Goal: Task Accomplishment & Management: Complete application form

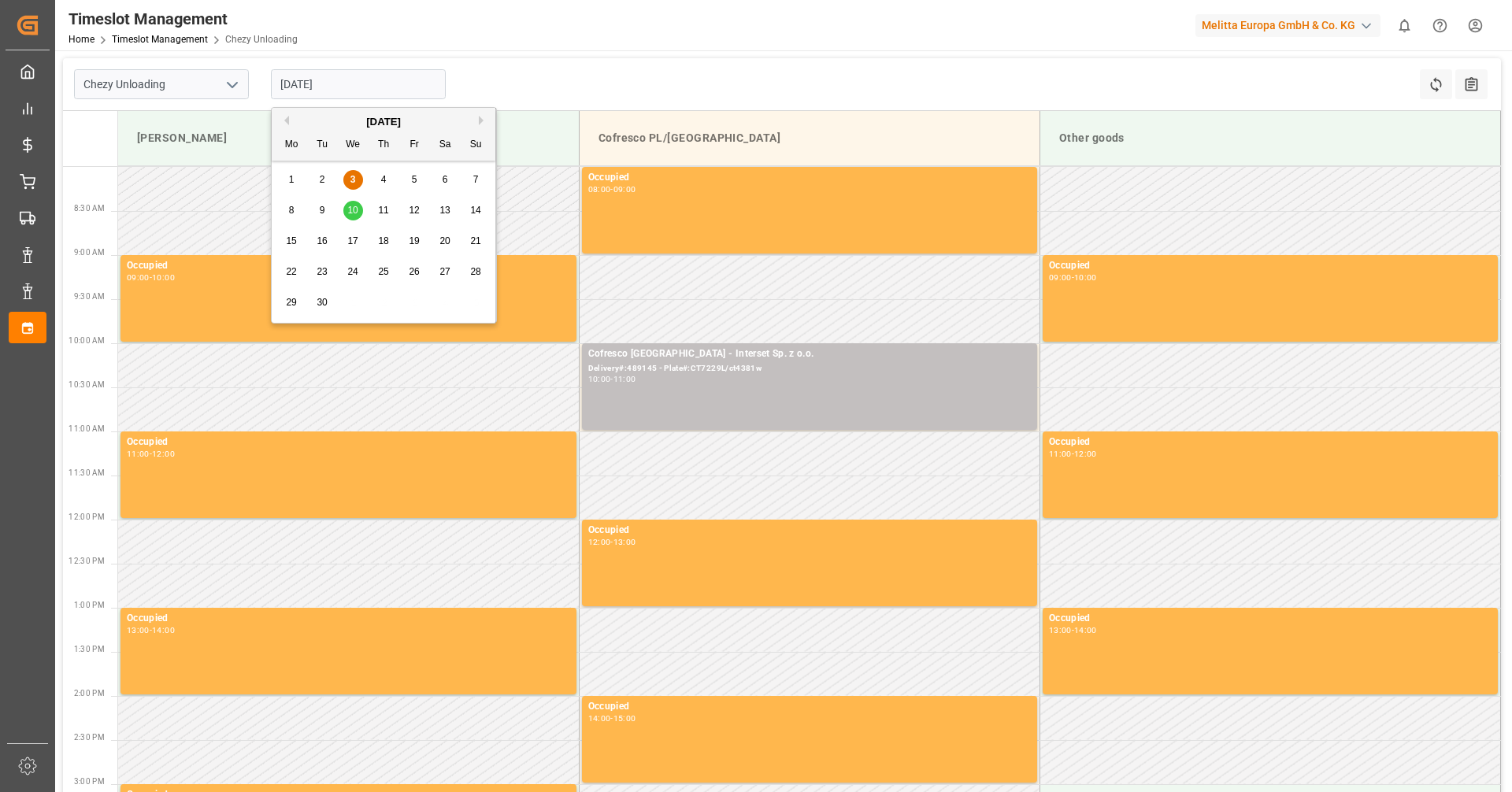
click at [354, 210] on span "10" at bounding box center [352, 210] width 10 height 11
type input "[DATE]"
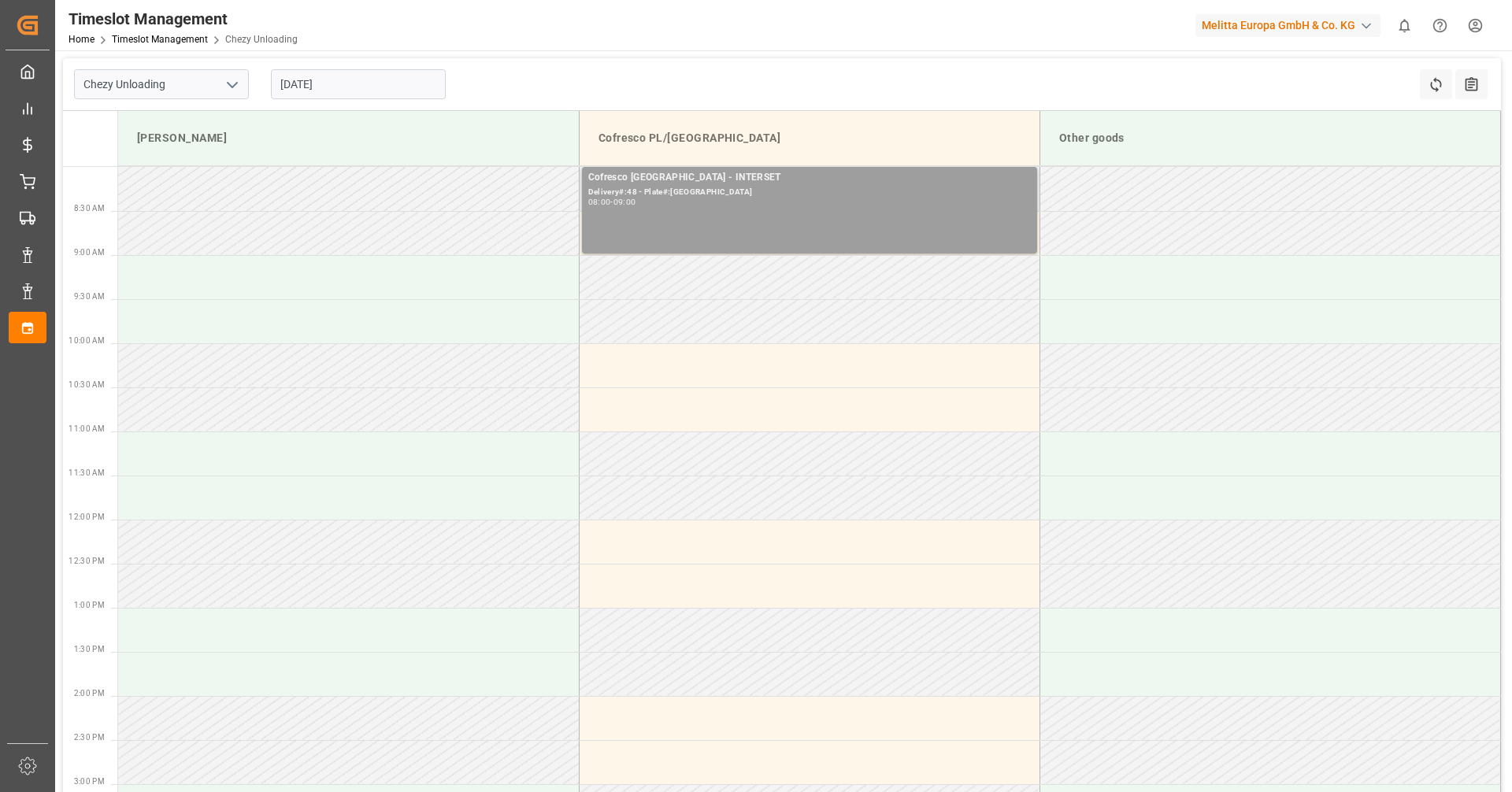
click at [789, 206] on div "08:00 - 09:00" at bounding box center [809, 203] width 442 height 9
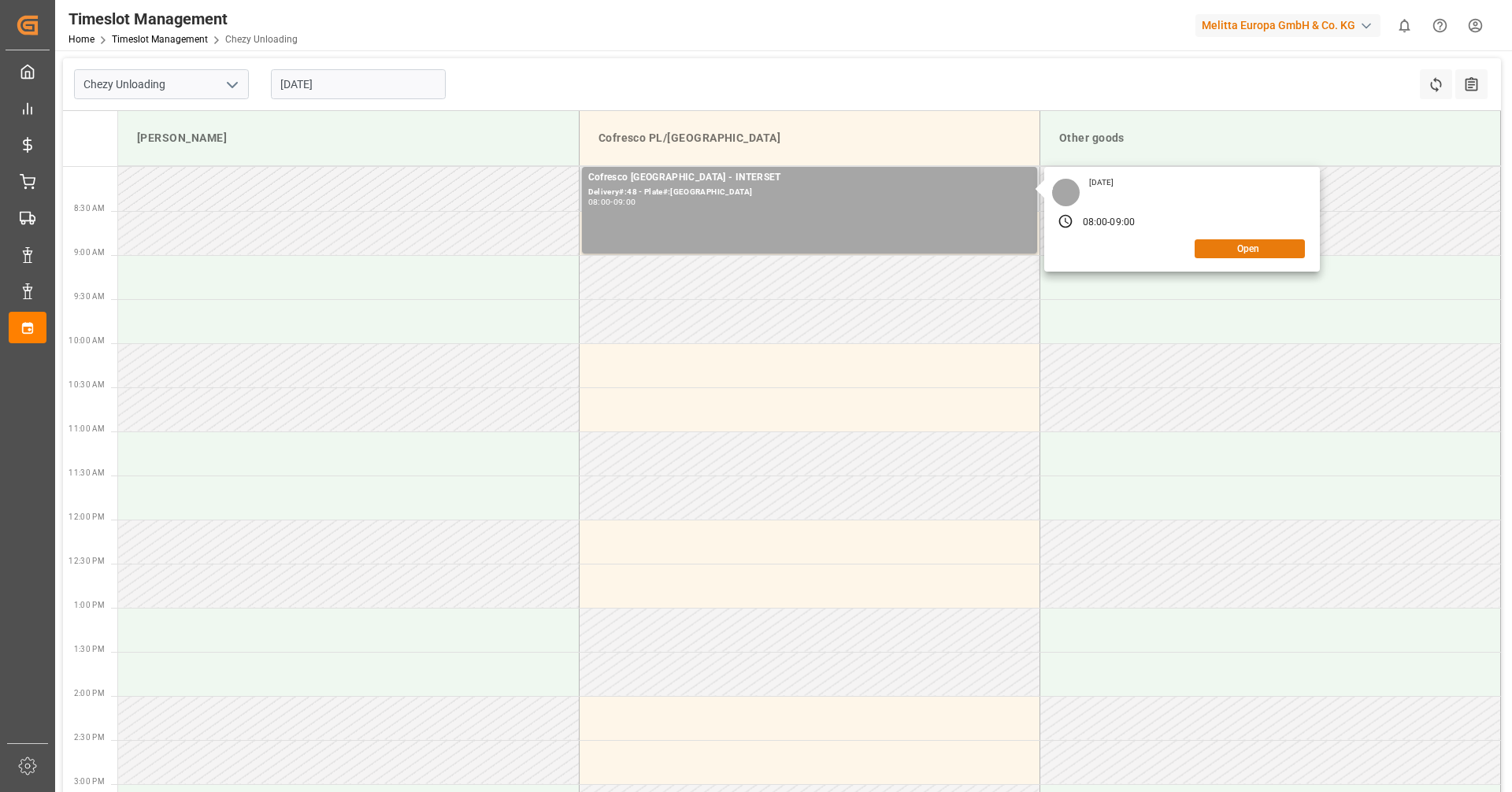
click at [1223, 251] on button "Open" at bounding box center [1250, 249] width 111 height 19
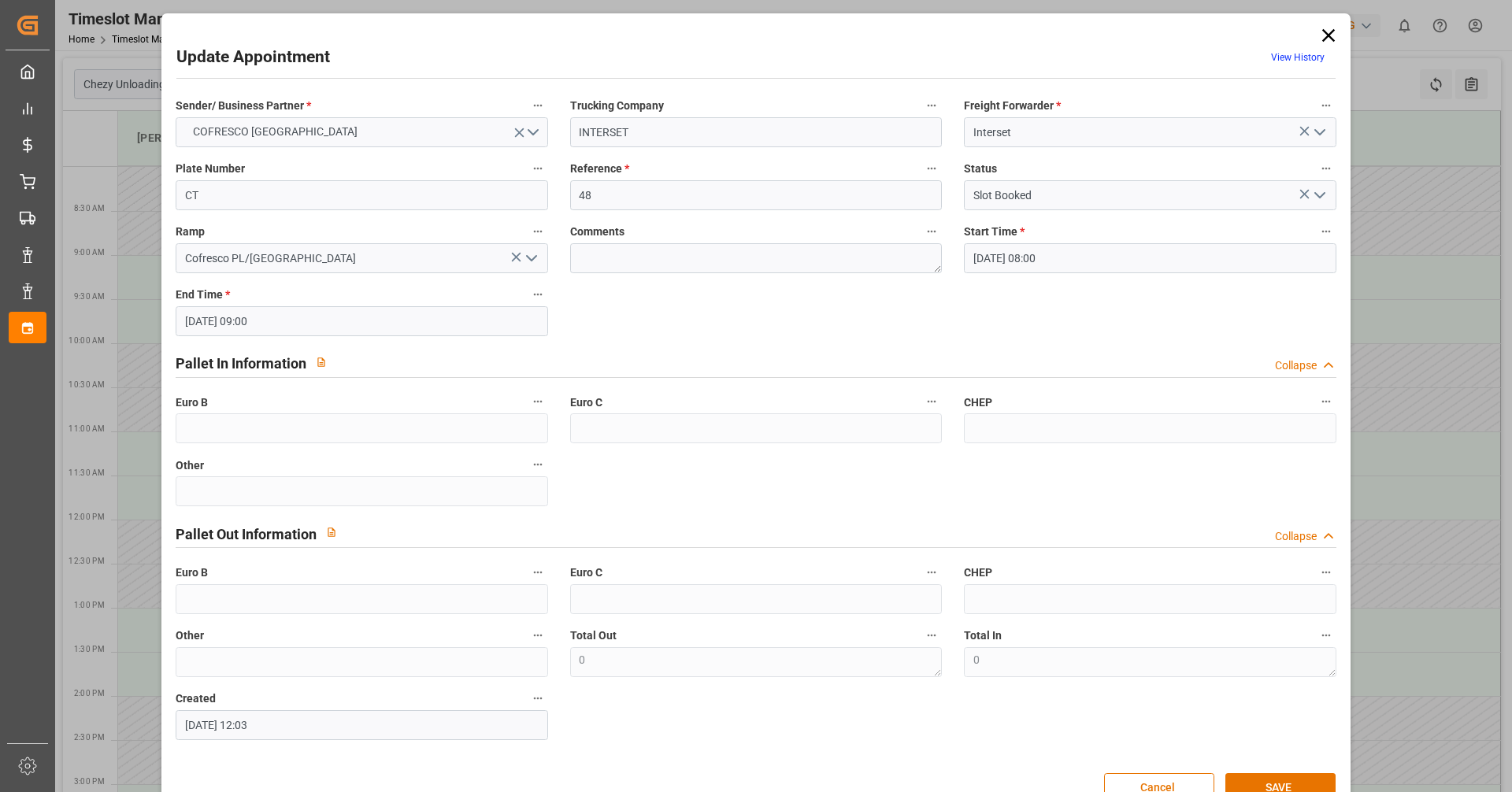
type input "[DATE] 08:00"
type input "[DATE] 09:00"
type input "[DATE] 12:03"
click at [621, 202] on input "48" at bounding box center [756, 195] width 372 height 30
type input "4"
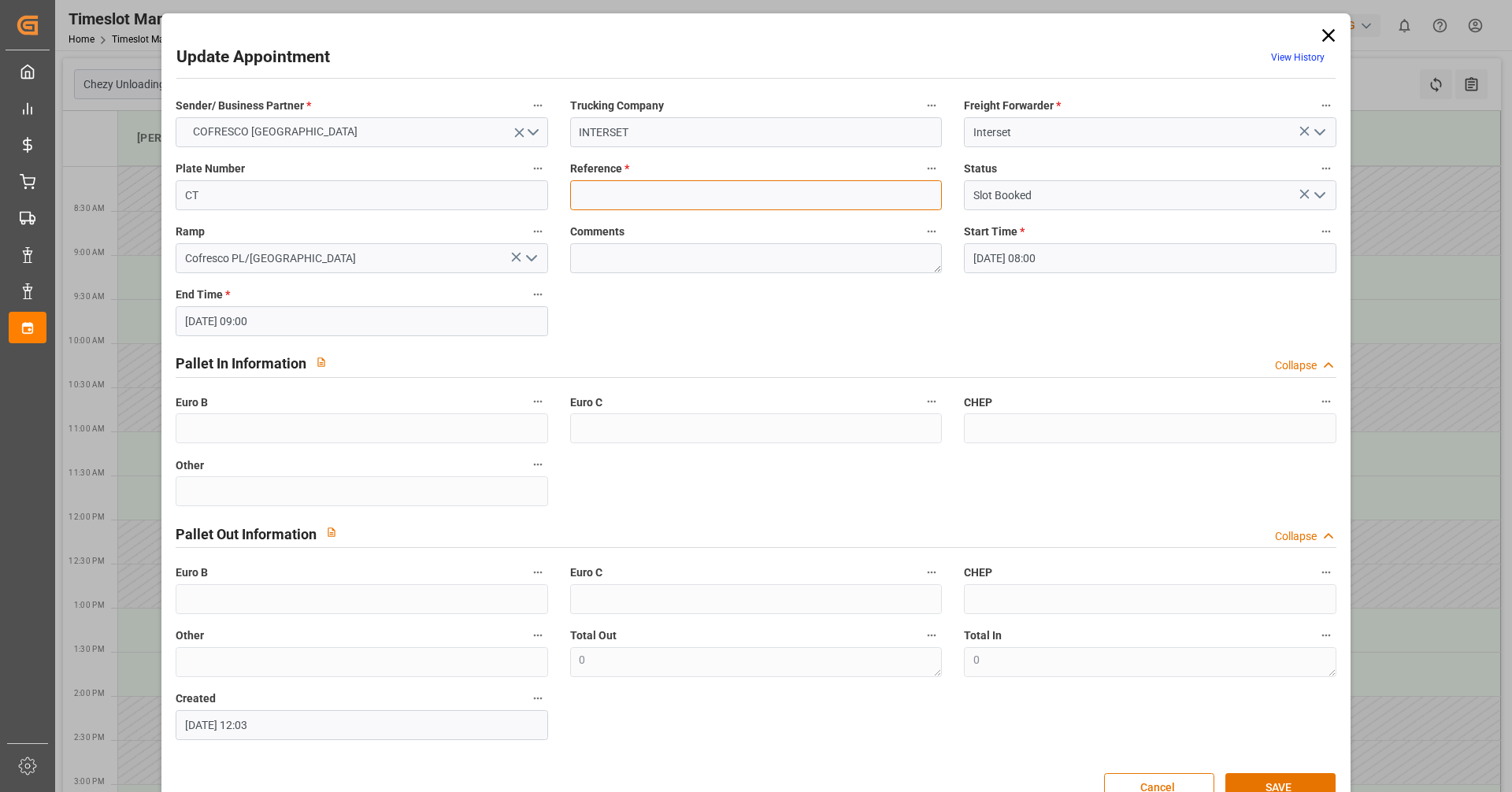
paste input "489335"
type input "489335"
click at [327, 189] on input "CT" at bounding box center [362, 195] width 372 height 30
type input "ctr09723/ctr8vu4"
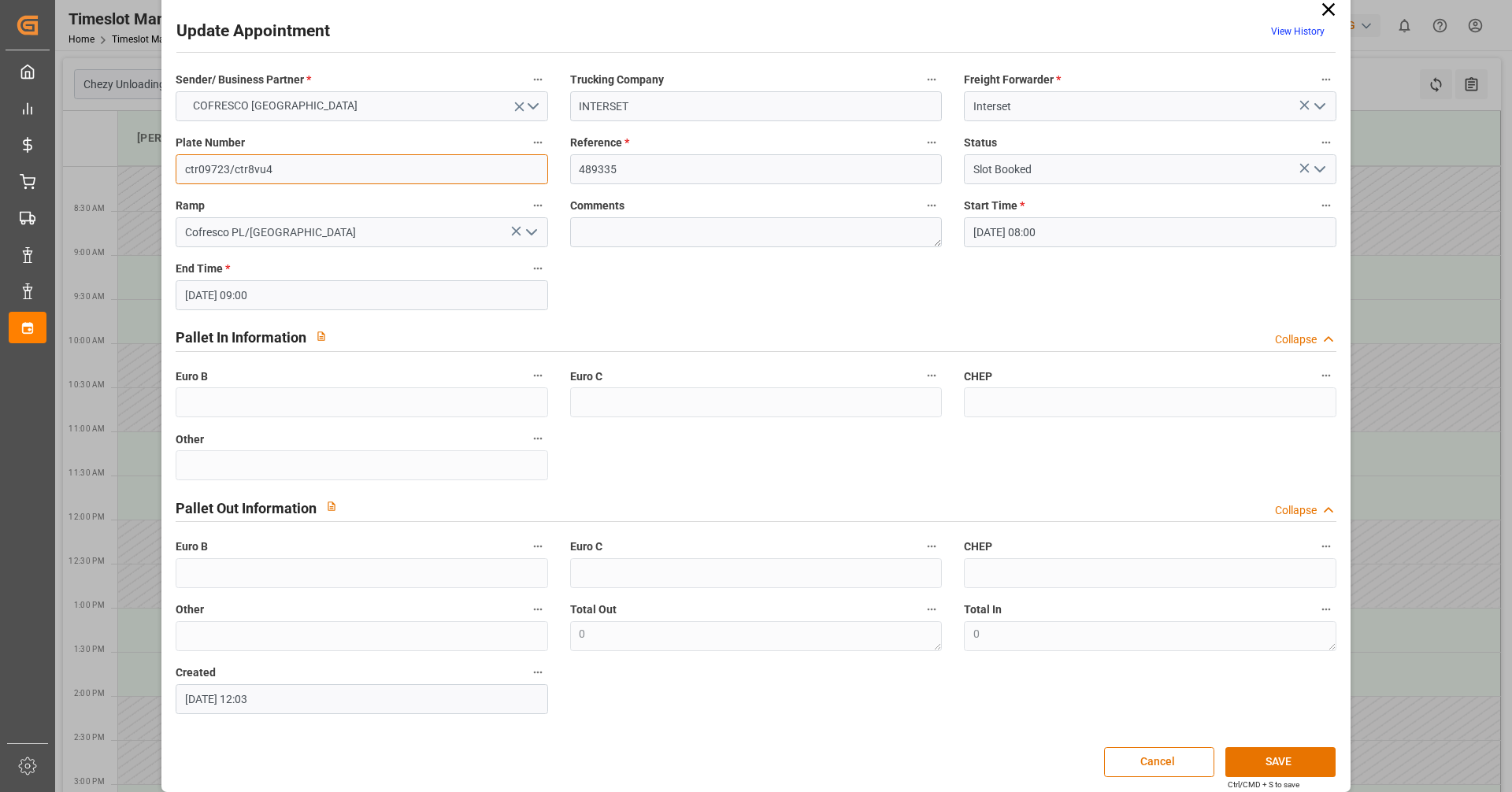
scroll to position [39, 0]
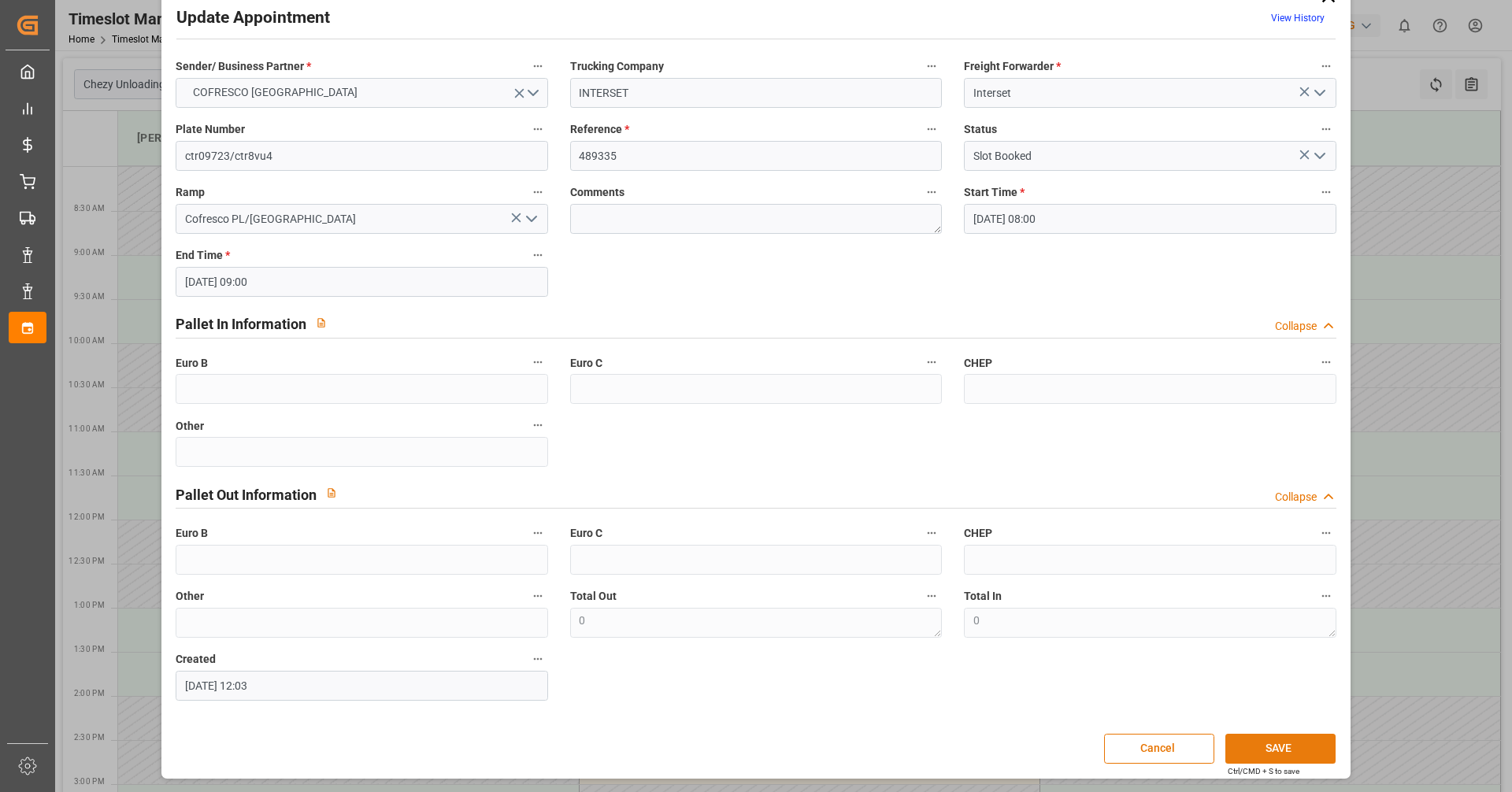
click at [1290, 741] on button "SAVE" at bounding box center [1280, 748] width 111 height 30
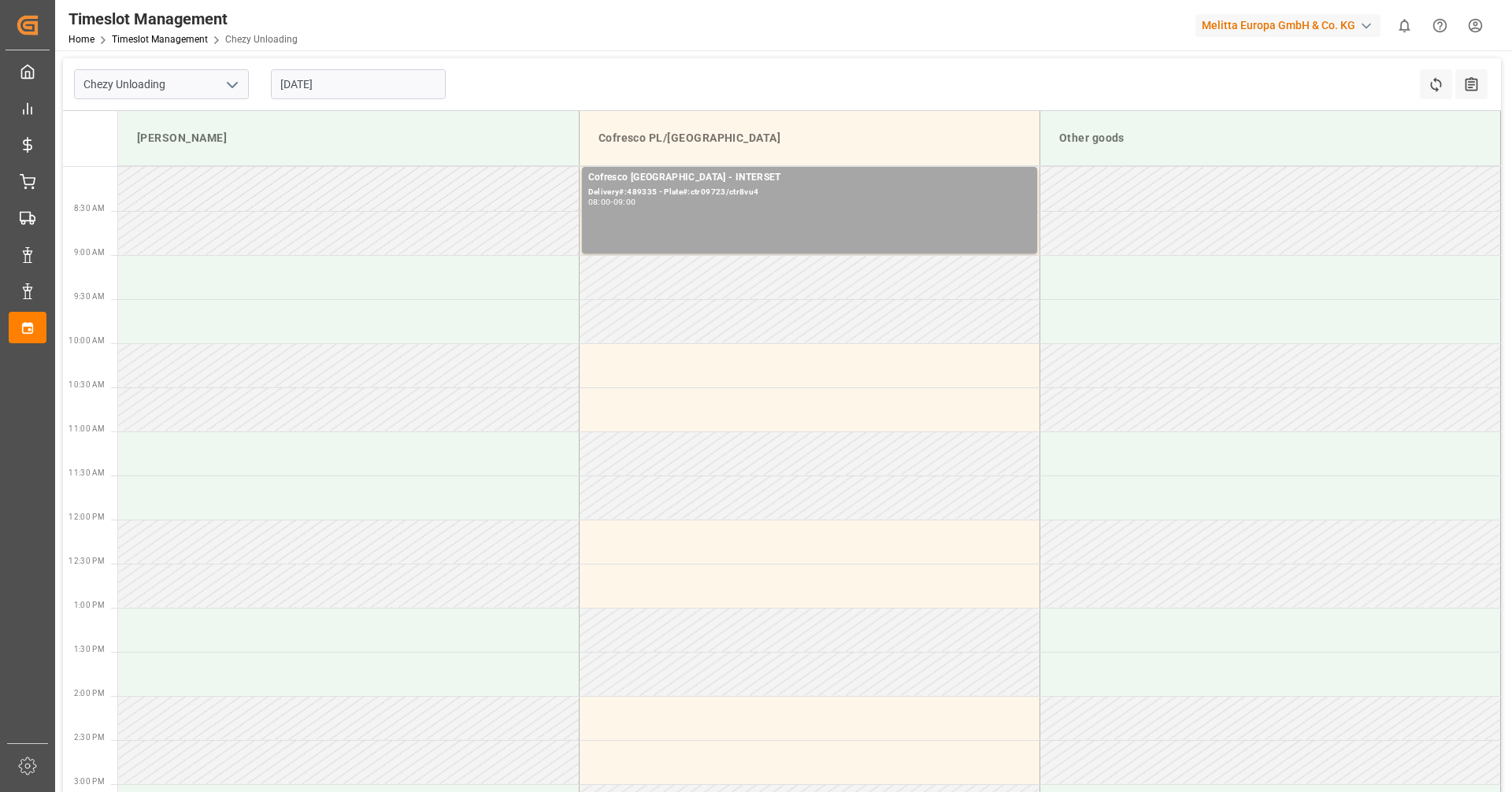
click at [353, 88] on input "[DATE]" at bounding box center [358, 84] width 175 height 30
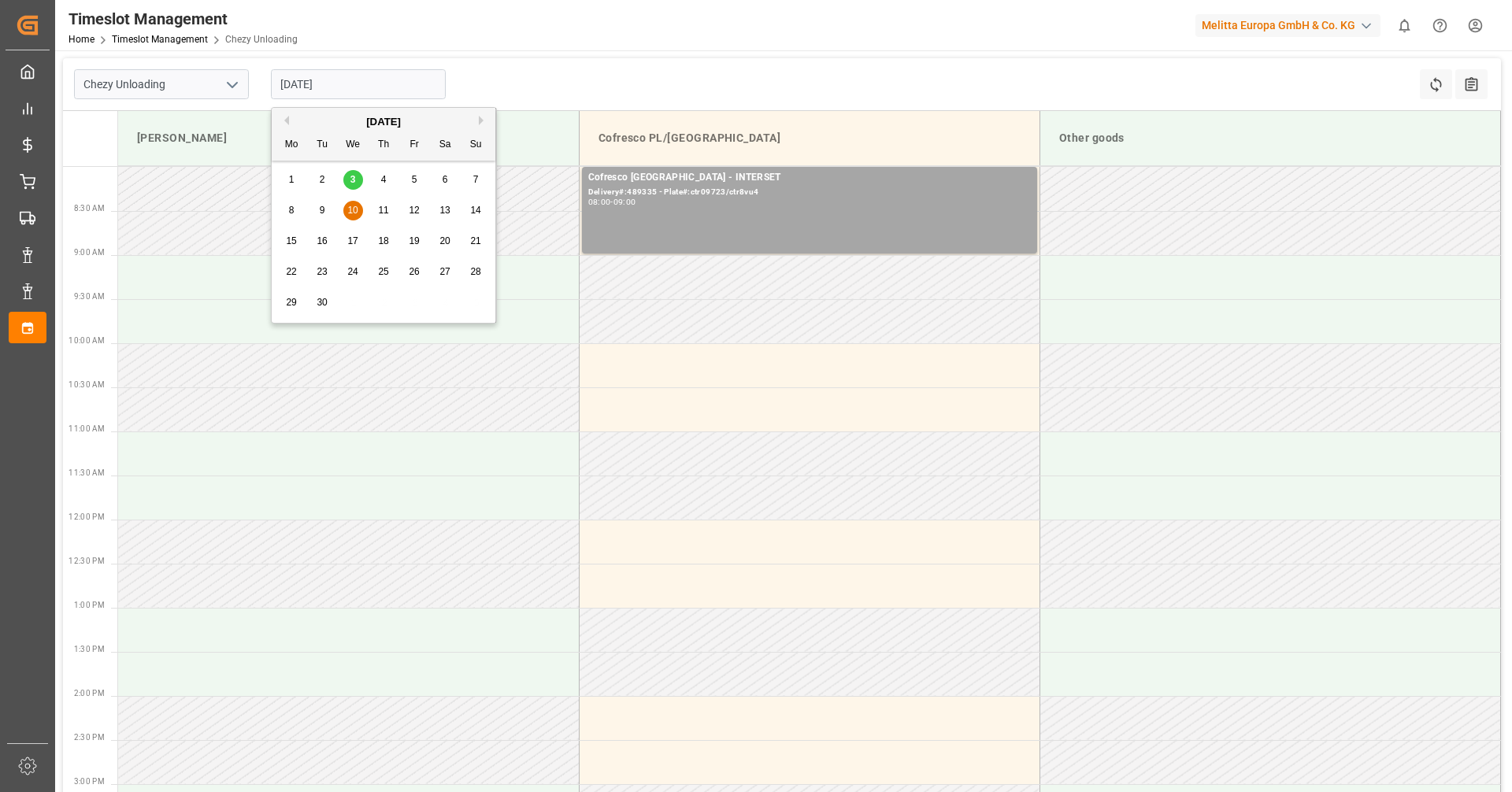
click at [382, 204] on div "11" at bounding box center [383, 211] width 20 height 19
type input "[DATE]"
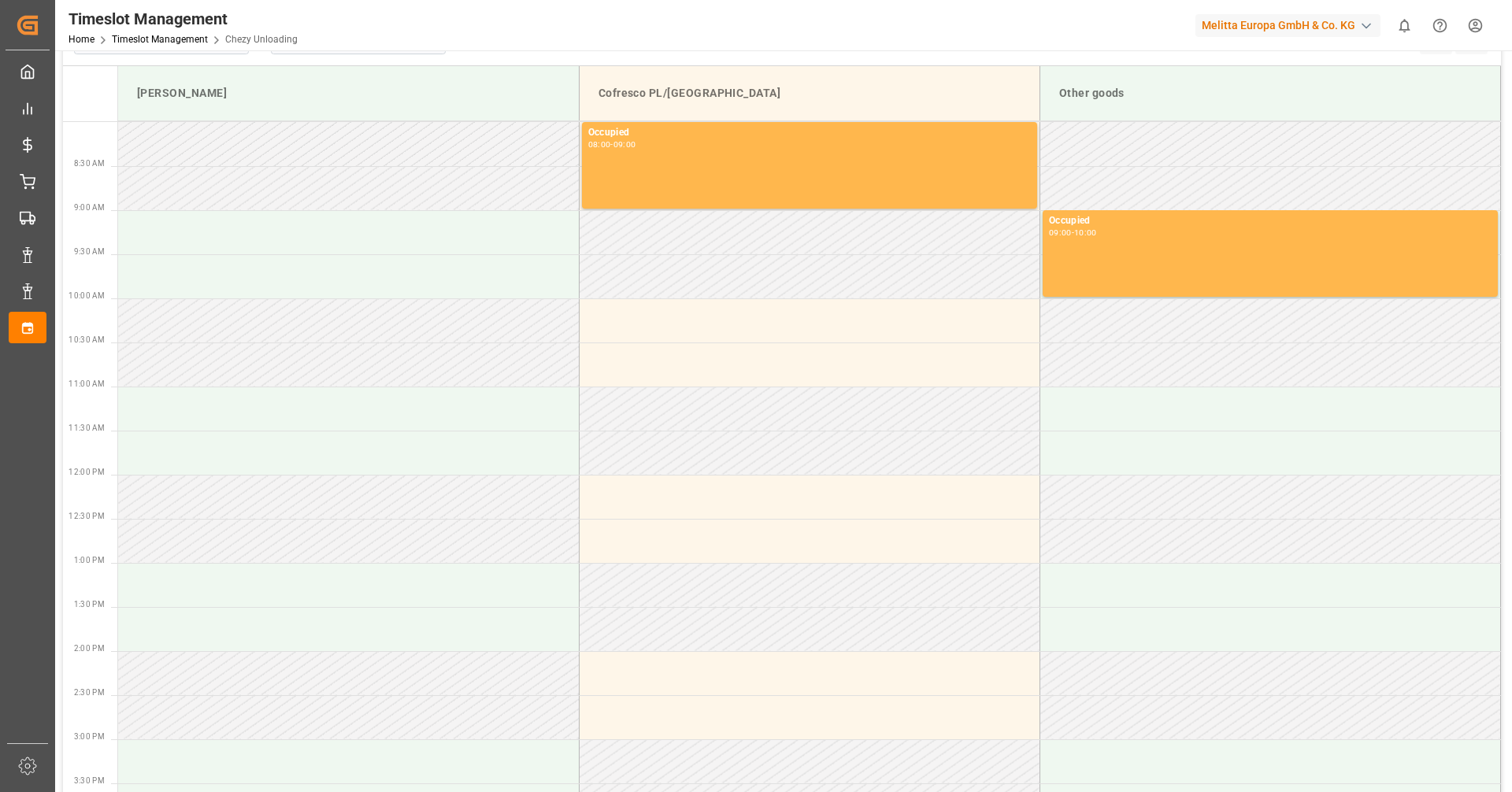
scroll to position [79, 0]
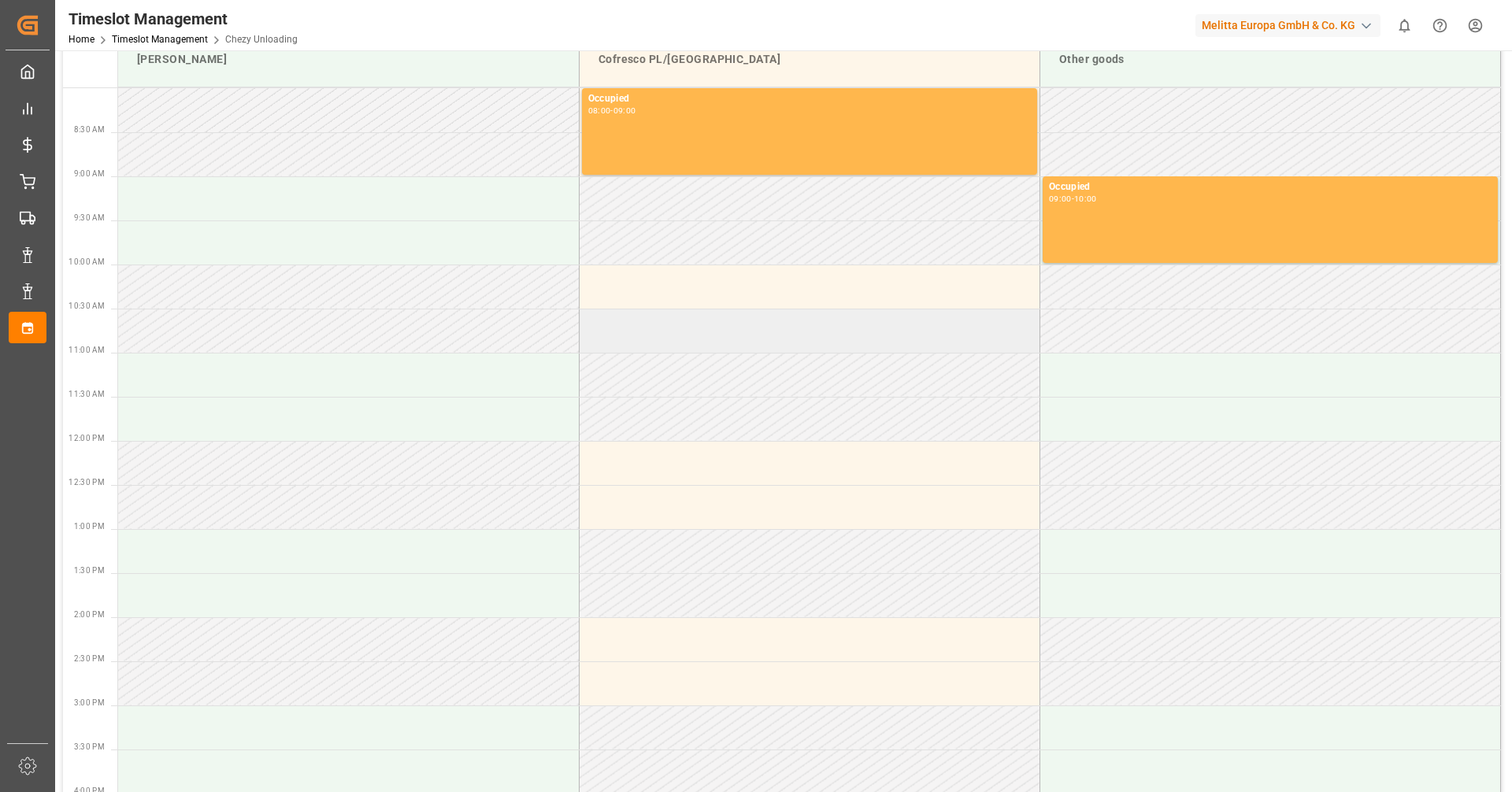
click at [736, 315] on td at bounding box center [808, 330] width 460 height 44
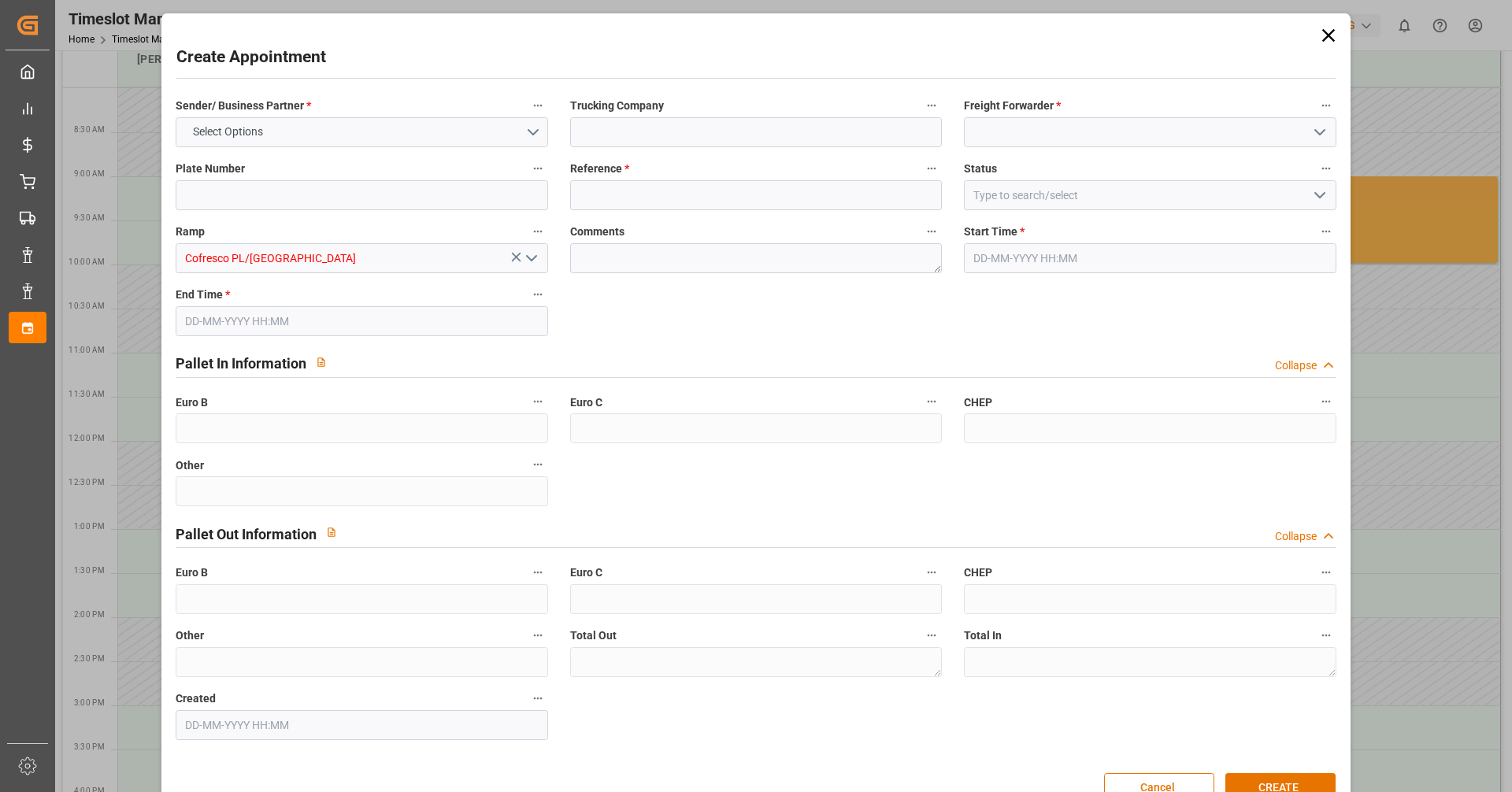
type input "0"
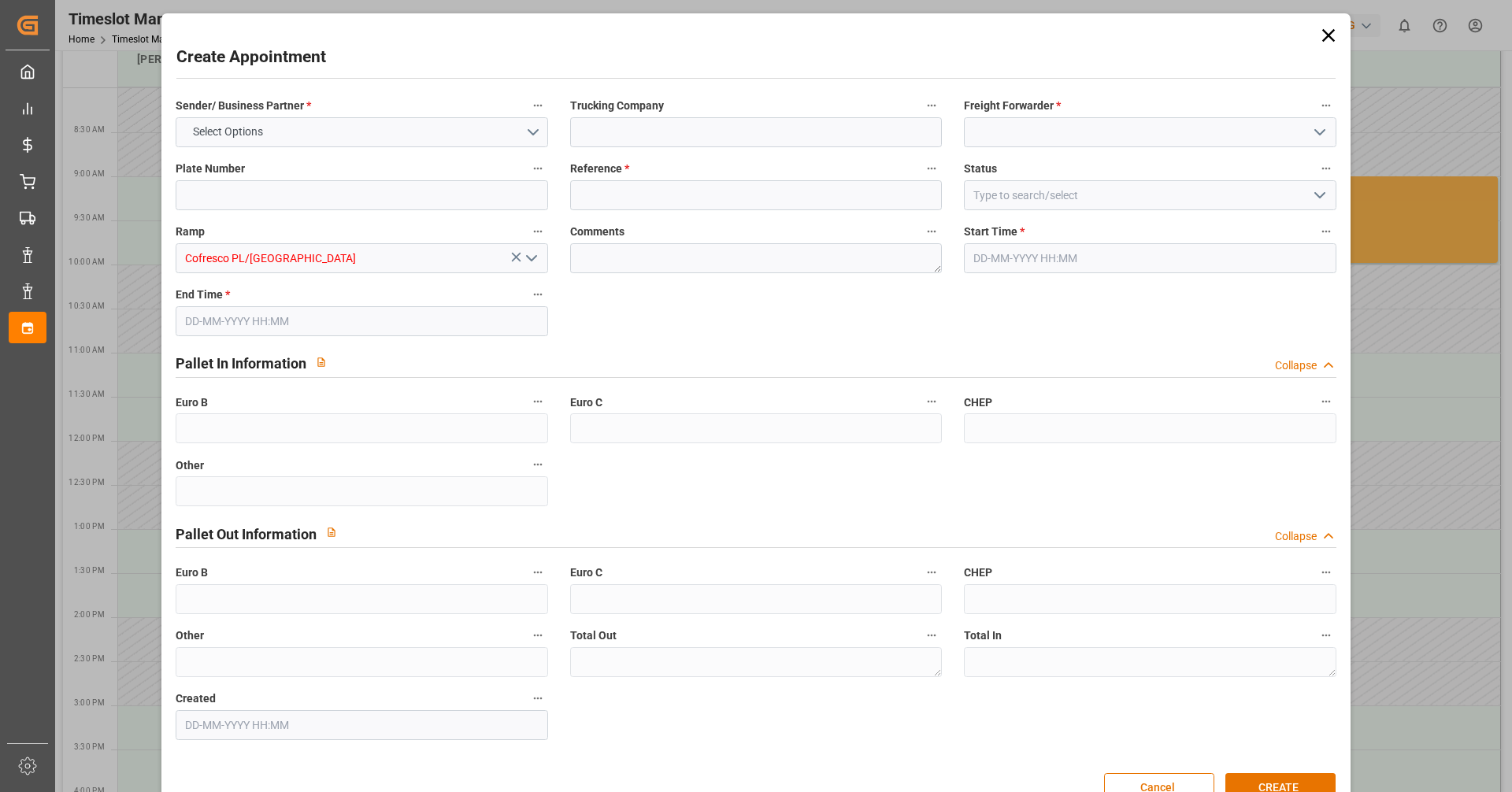
type input "0"
type input "[DATE] 10:30"
type input "[DATE] 11:30"
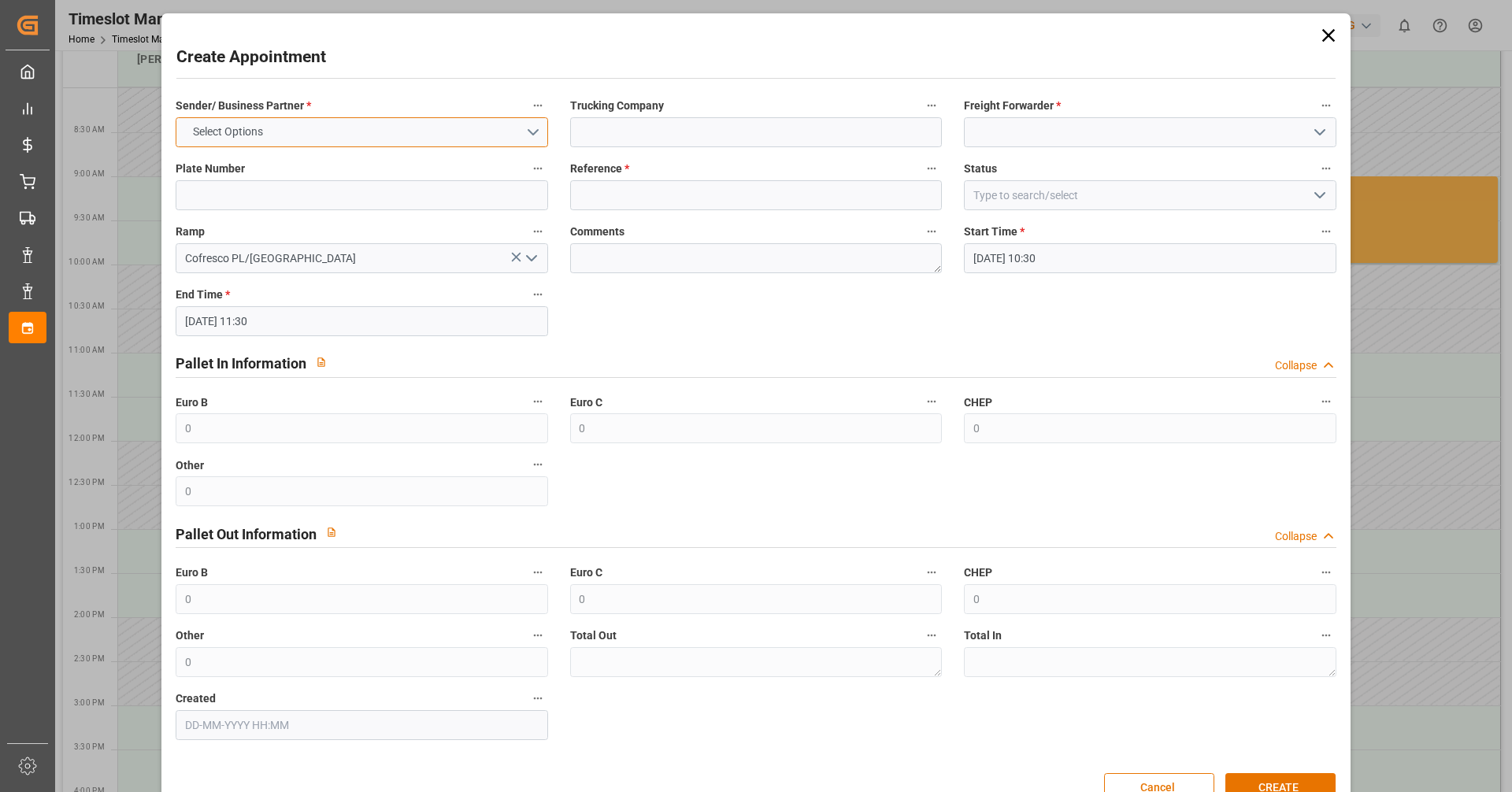
click at [396, 135] on button "Select Options" at bounding box center [362, 132] width 372 height 30
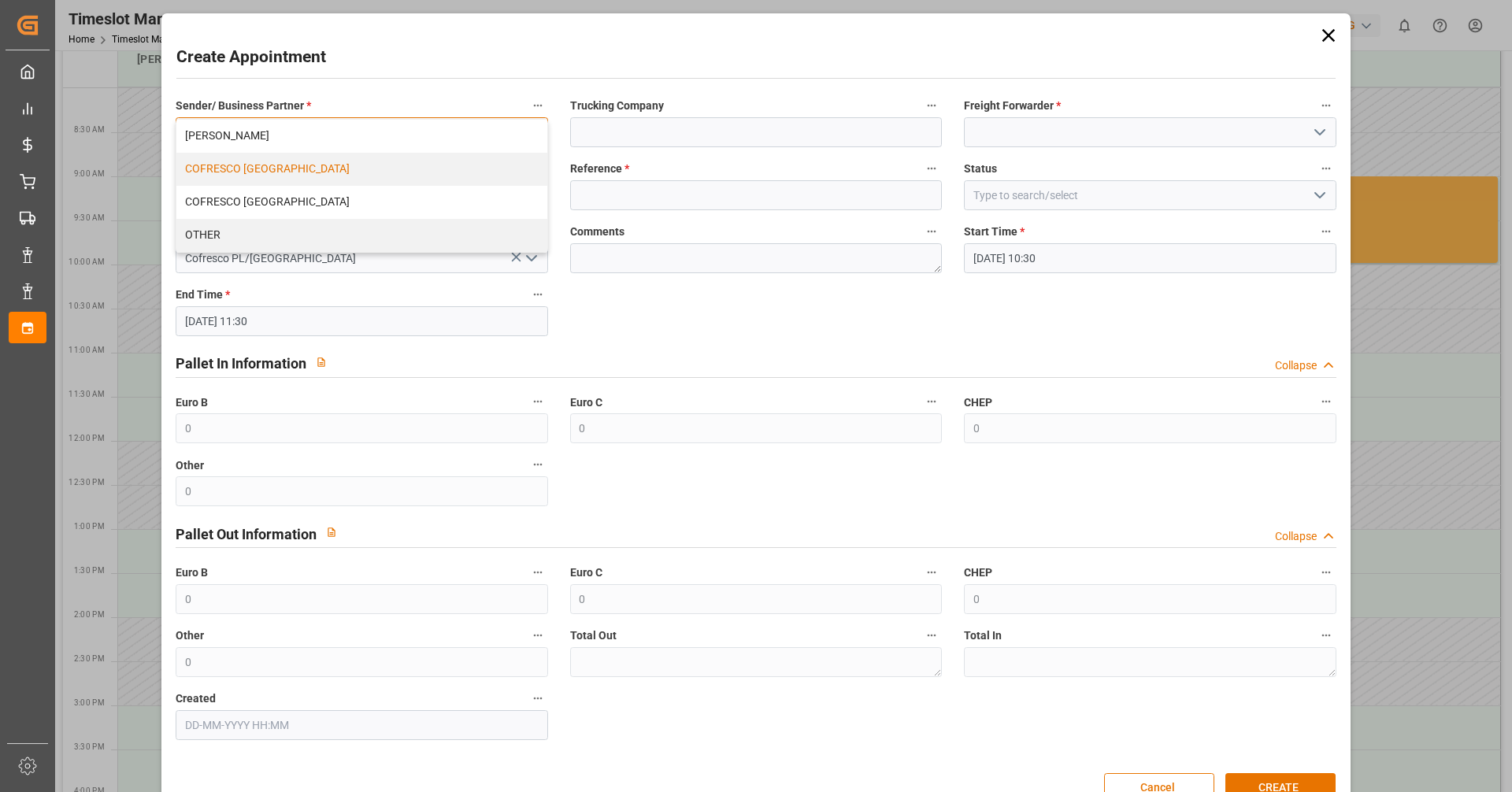
click at [279, 170] on div "COFRESCO [GEOGRAPHIC_DATA]" at bounding box center [362, 169] width 370 height 33
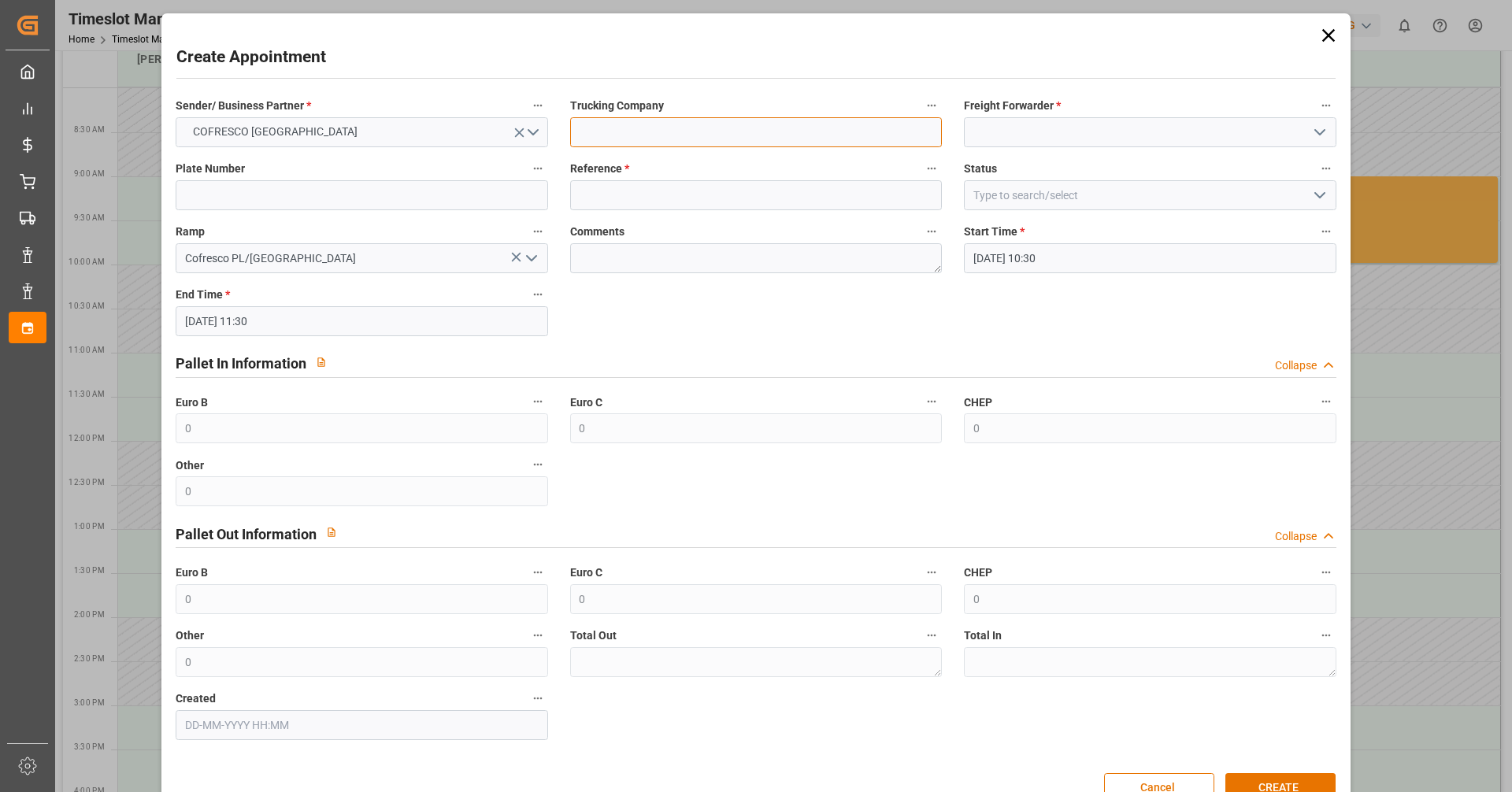
click at [800, 119] on input at bounding box center [756, 132] width 372 height 30
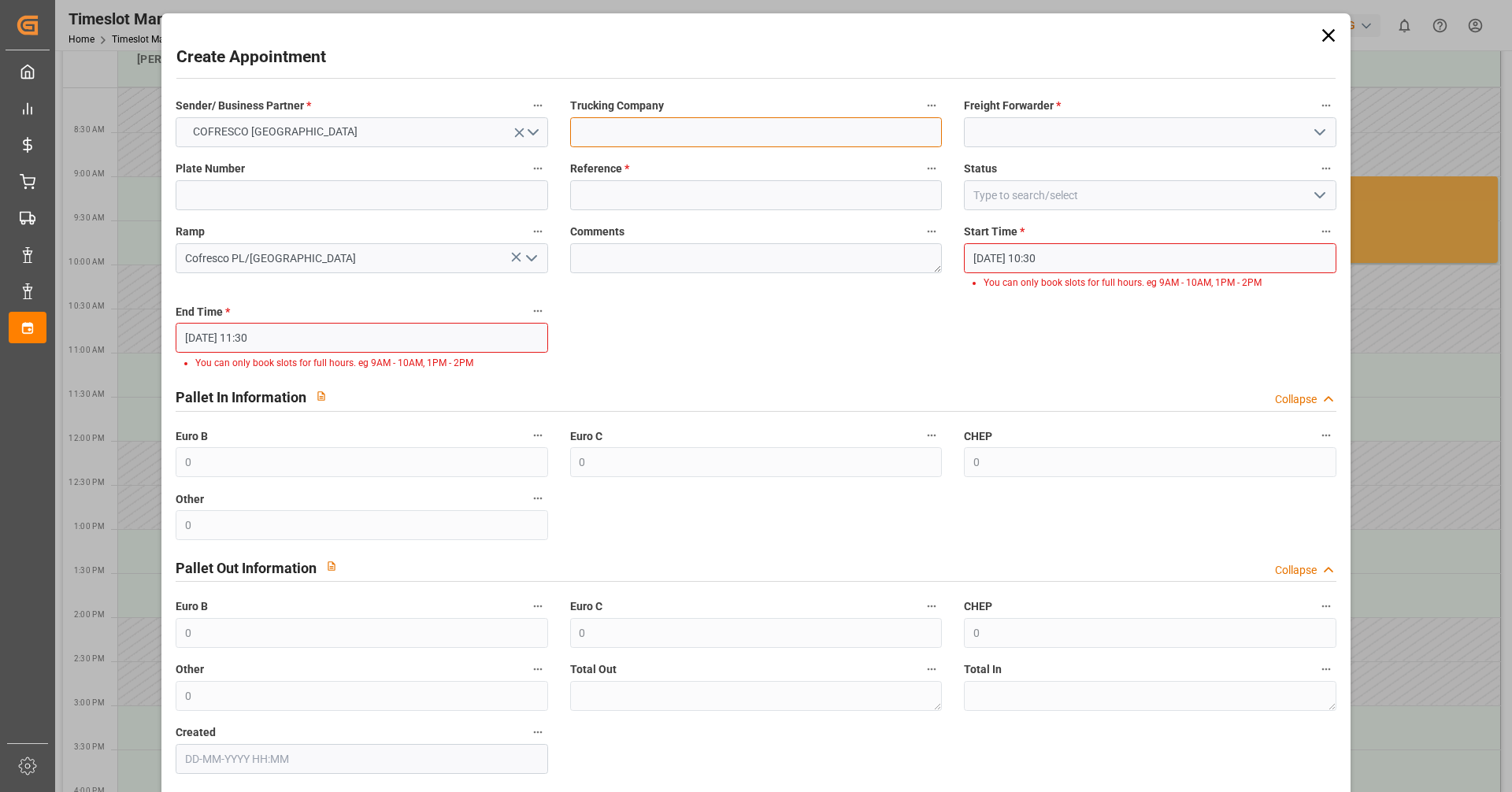
type input "INTERSET"
type input "Interset"
type input "ctr09723/ctr8vu4"
type input "489335"
type input "Slot Booked"
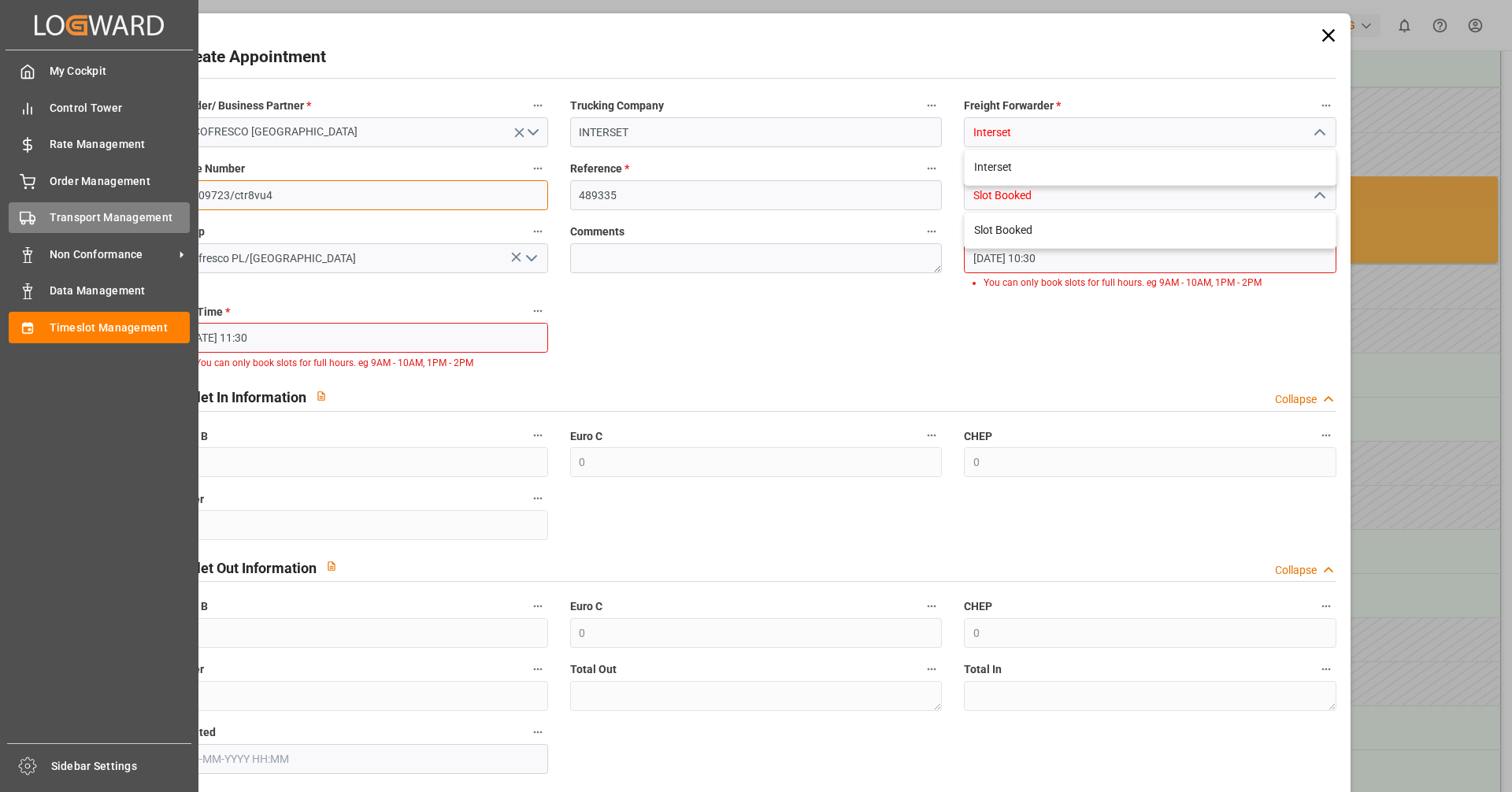
drag, startPoint x: 331, startPoint y: 193, endPoint x: 19, endPoint y: 205, distance: 312.2
click at [19, 205] on body "Created by potrace 1.15, written by [PERSON_NAME] [DATE]-[DATE] Created by potr…" at bounding box center [756, 396] width 1512 height 792
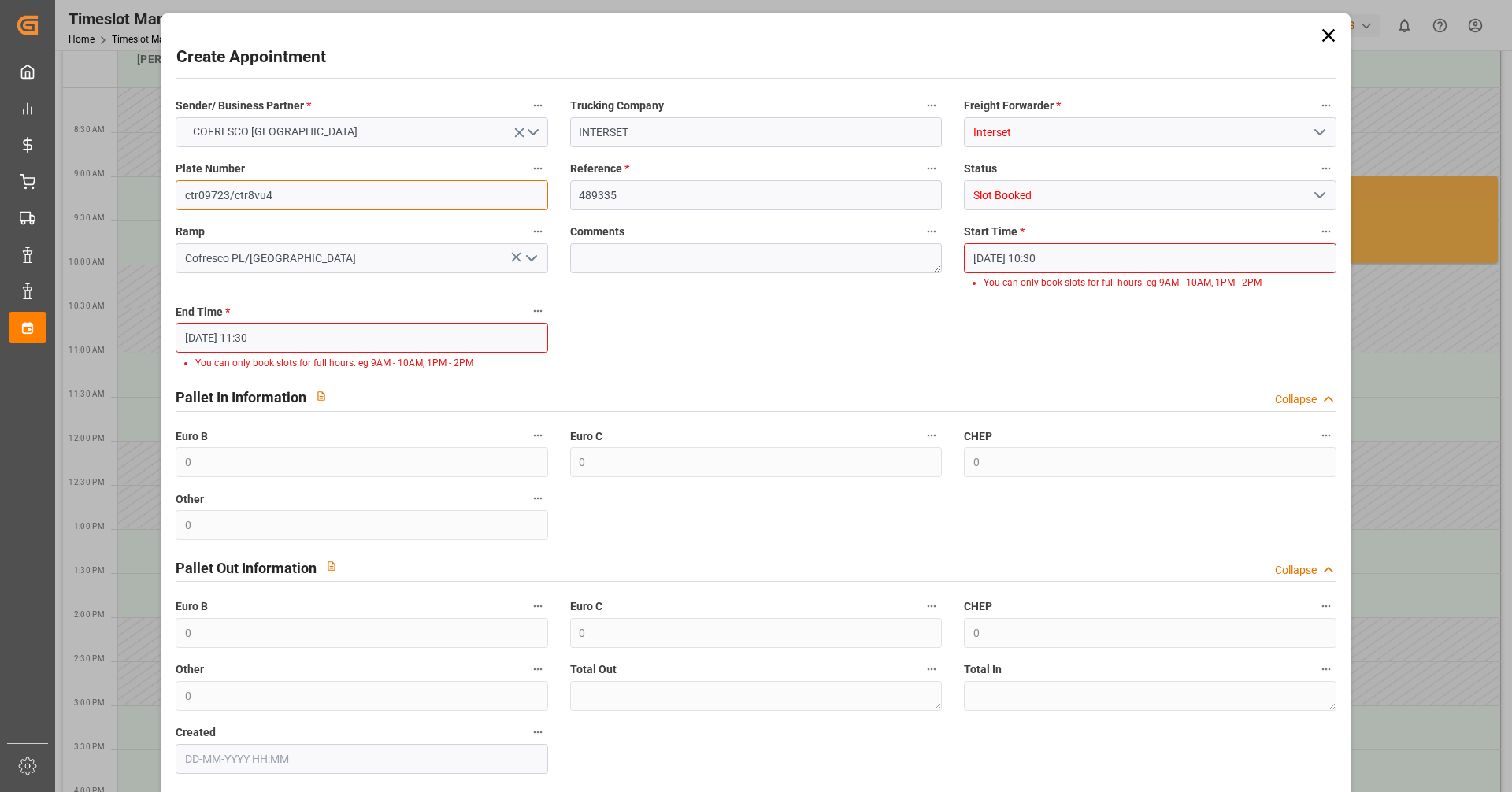
click at [273, 207] on input "ctr09723/ctr8vu4" at bounding box center [362, 195] width 372 height 30
drag, startPoint x: 197, startPoint y: 199, endPoint x: 345, endPoint y: 199, distance: 148.0
click at [345, 199] on input "ctr09723/ctr8vu4" at bounding box center [362, 195] width 372 height 30
type input "ctr"
drag, startPoint x: 682, startPoint y: 205, endPoint x: 591, endPoint y: 194, distance: 91.7
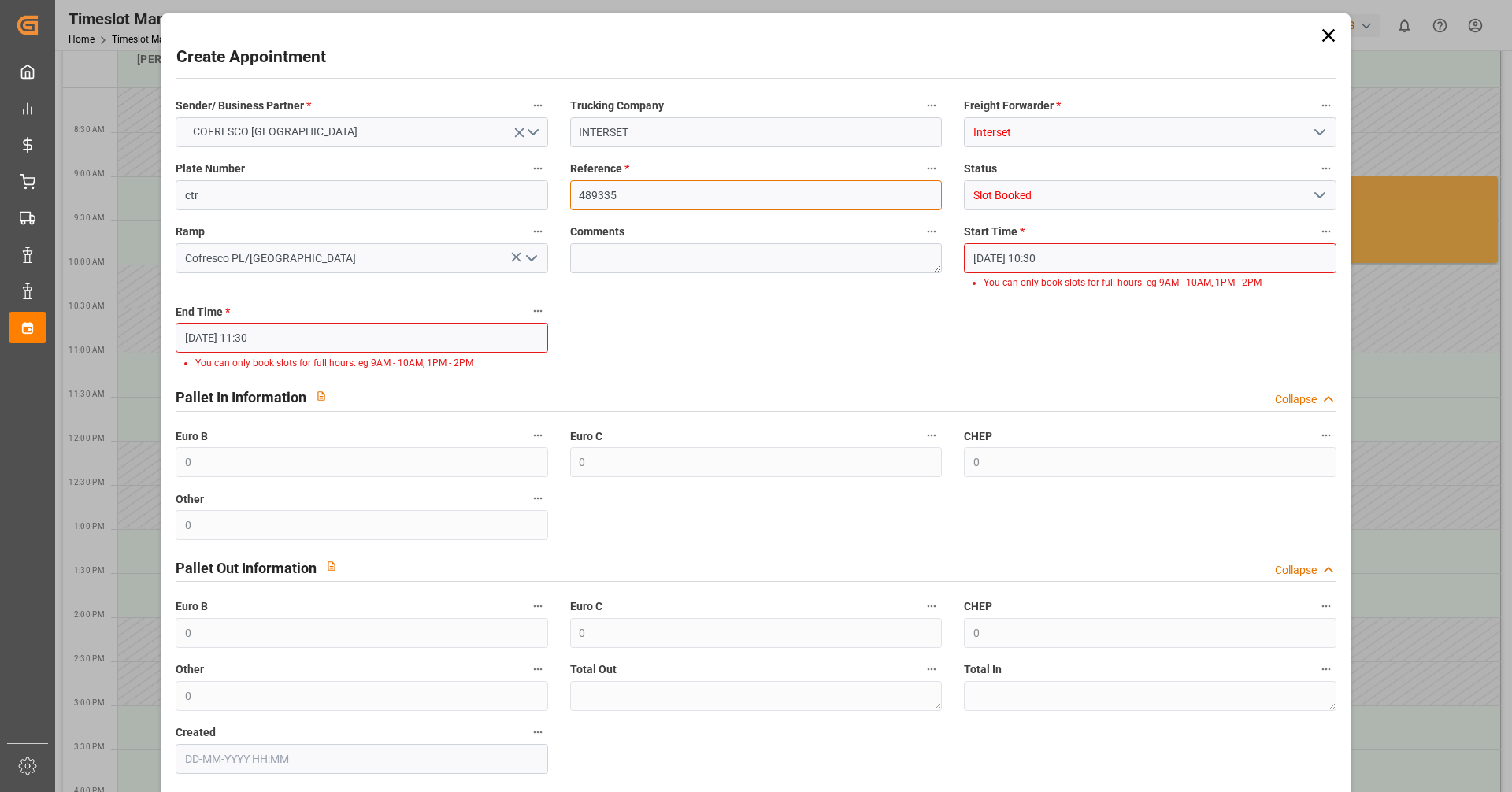
click at [591, 194] on input "489335" at bounding box center [756, 195] width 372 height 30
click at [621, 195] on input "48" at bounding box center [756, 195] width 372 height 30
type input "4"
paste input "489367"
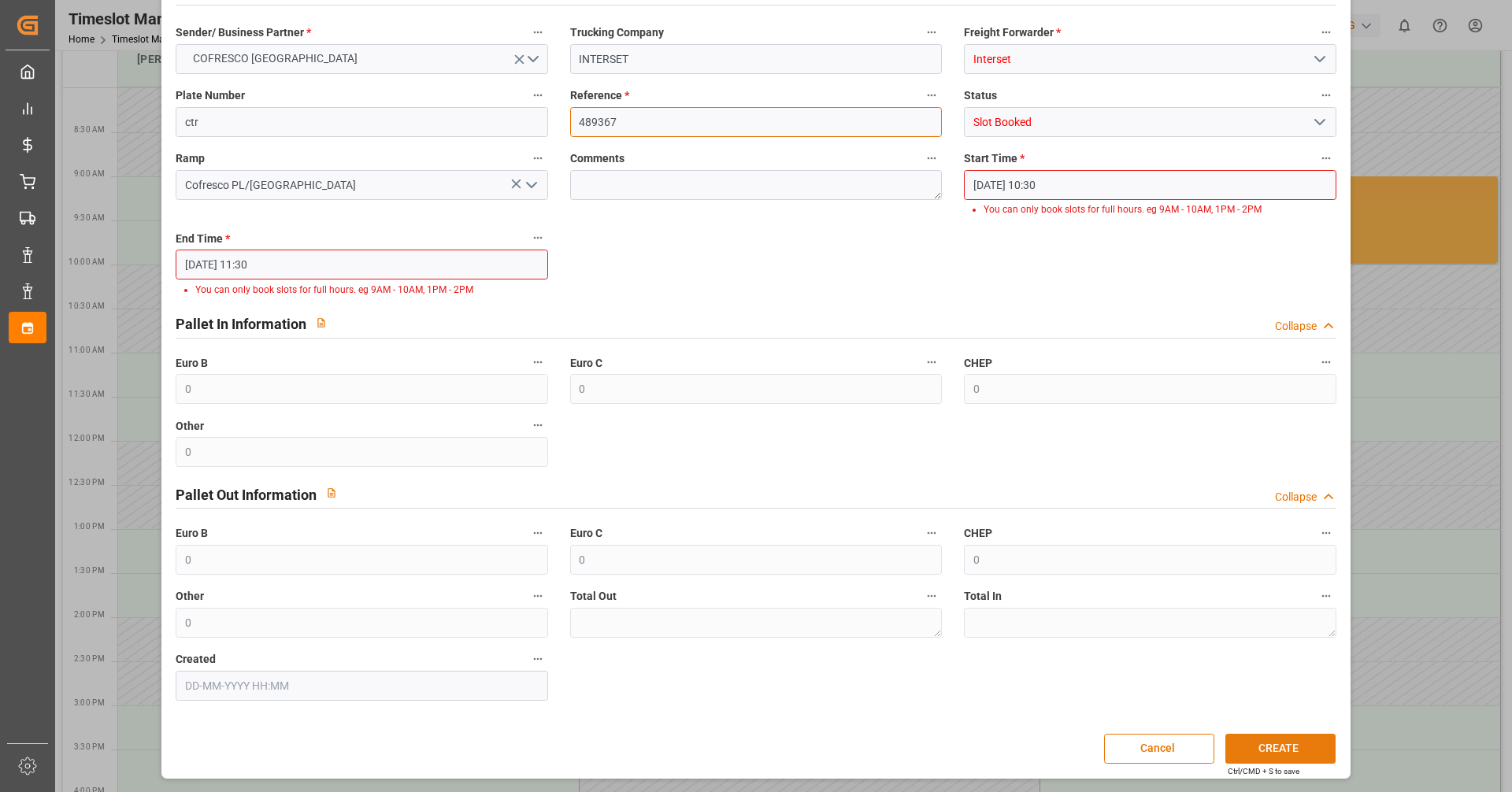
type input "489367"
click at [1290, 751] on button "CREATE" at bounding box center [1280, 748] width 111 height 30
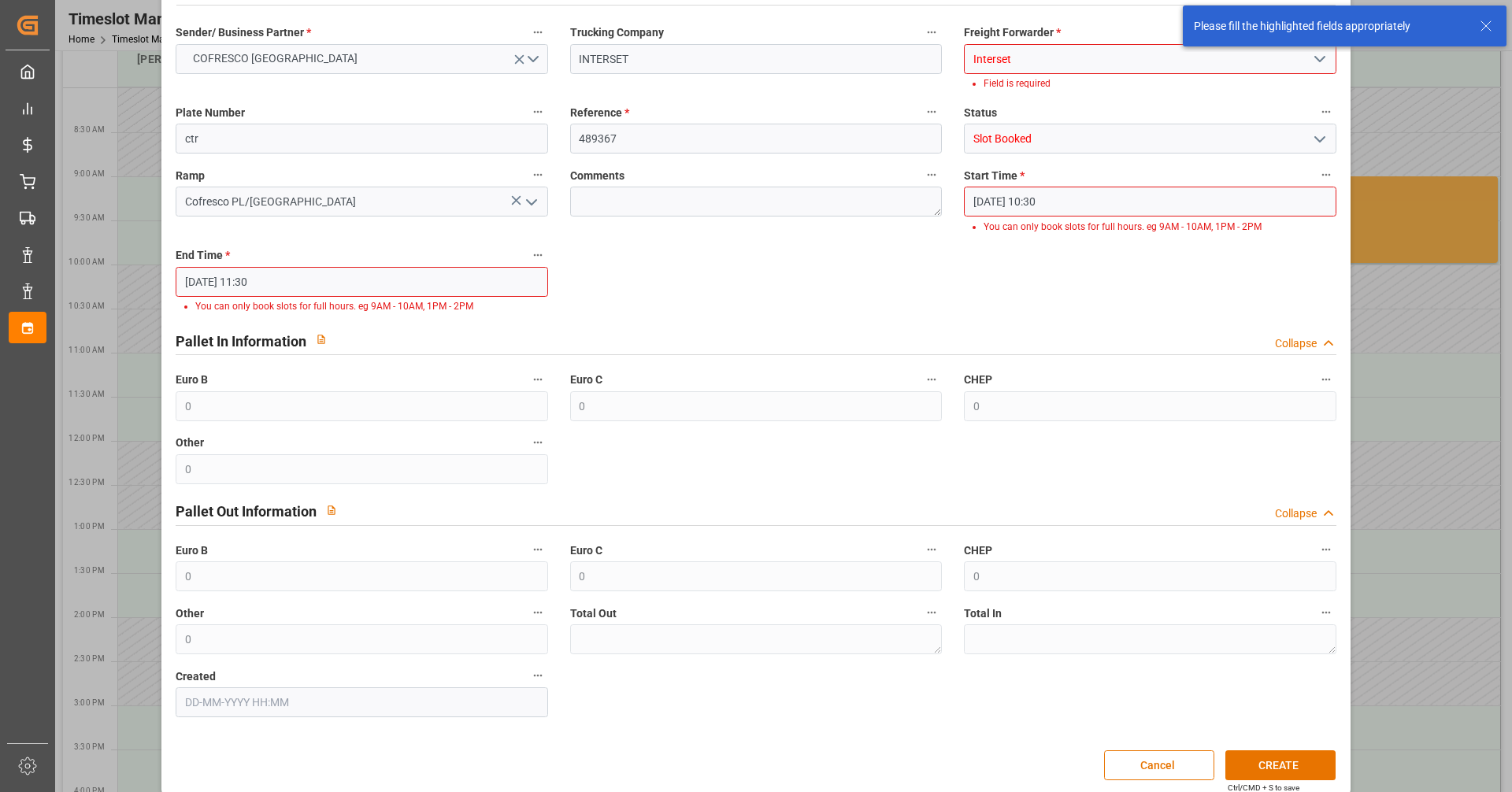
click at [1062, 189] on input "[DATE] 10:30" at bounding box center [1149, 201] width 372 height 30
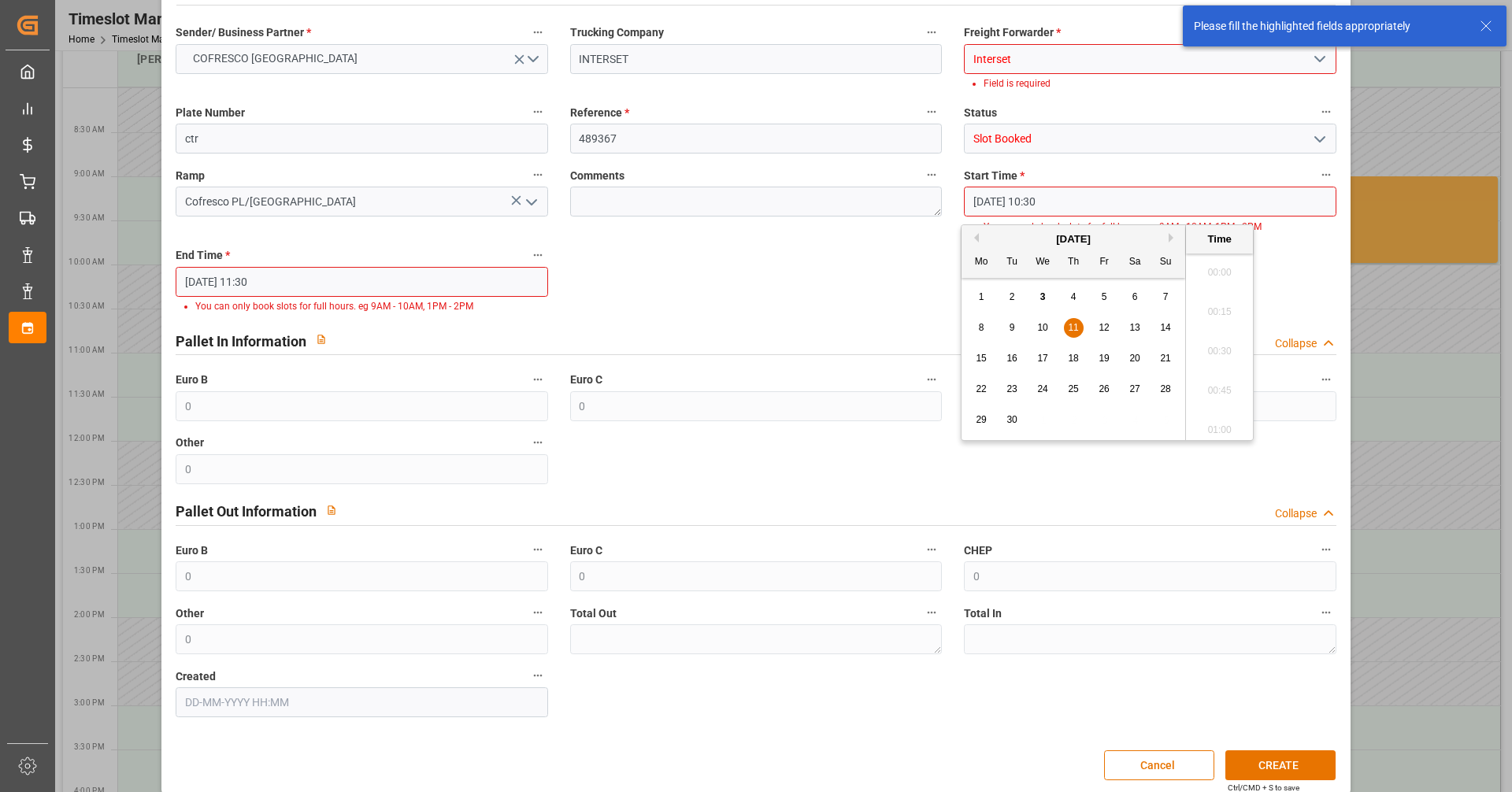
scroll to position [1581, 0]
click at [1073, 332] on span "11" at bounding box center [1073, 327] width 10 height 11
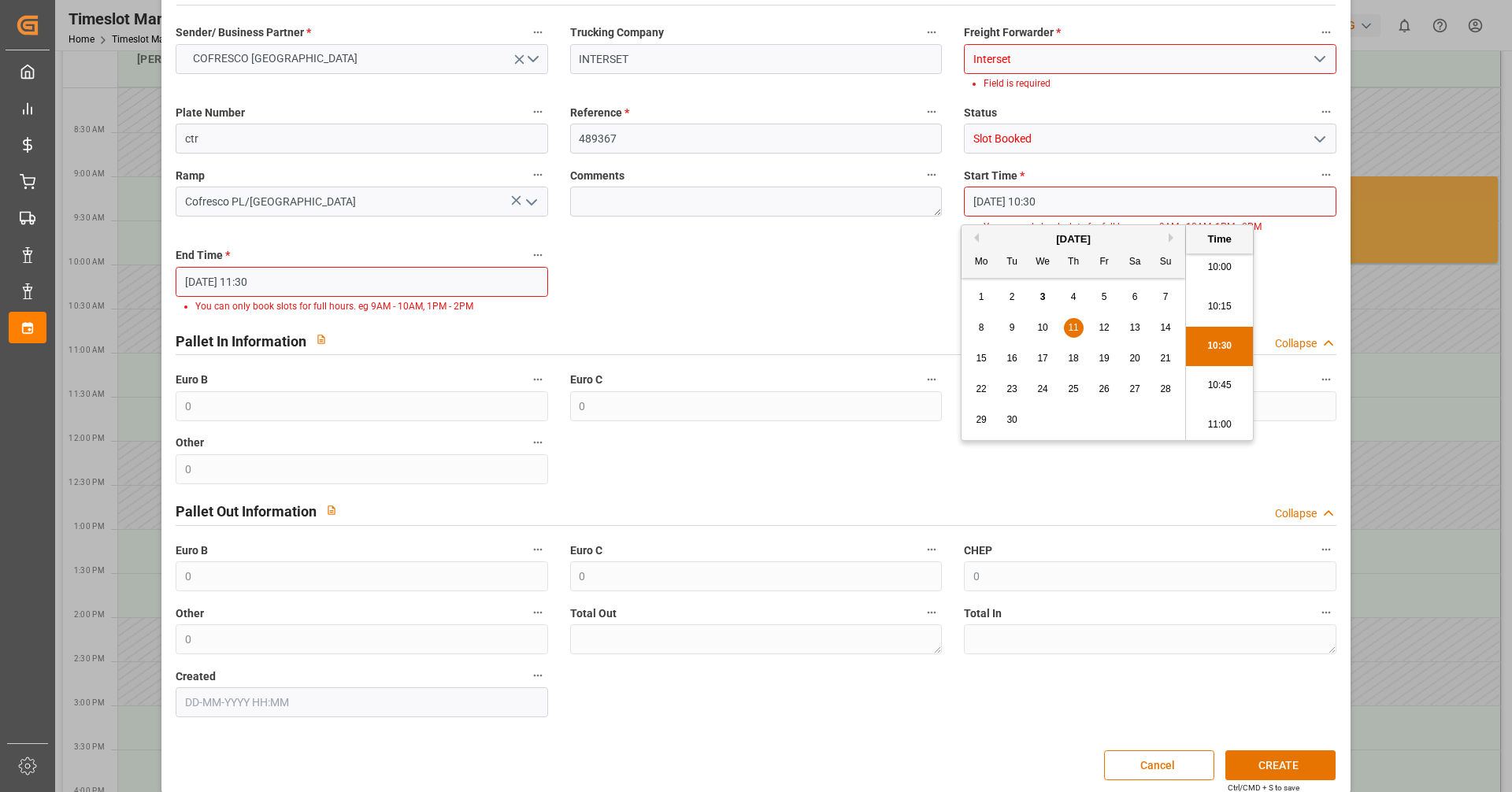
click at [1215, 267] on li "10:00" at bounding box center [1220, 267] width 67 height 39
type input "[DATE] 10:00"
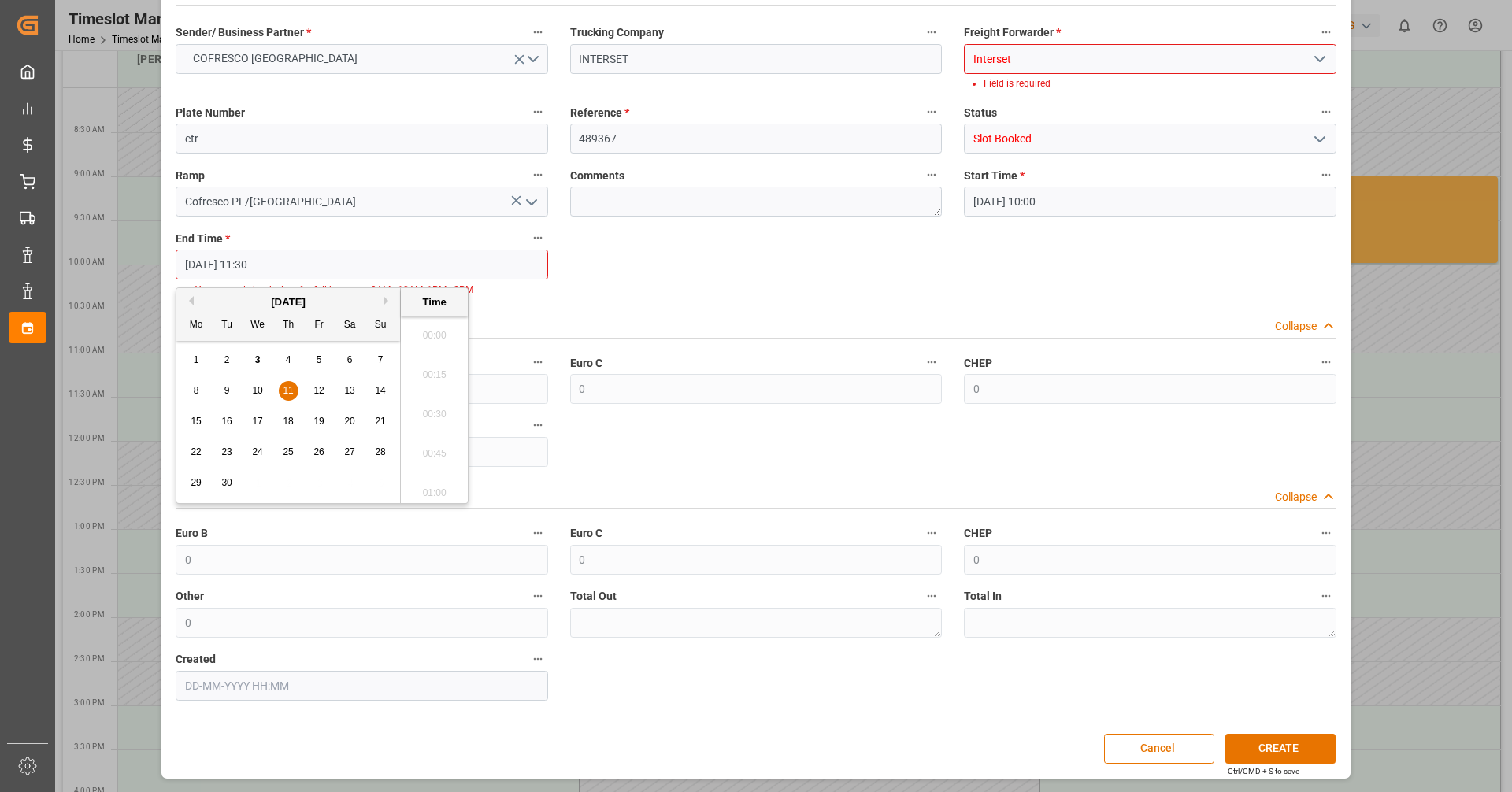
click at [401, 269] on input "[DATE] 11:30" at bounding box center [362, 264] width 372 height 30
click at [293, 393] on div "11" at bounding box center [288, 392] width 20 height 19
click at [431, 325] on li "11:00" at bounding box center [435, 331] width 67 height 39
type input "[DATE] 11:00"
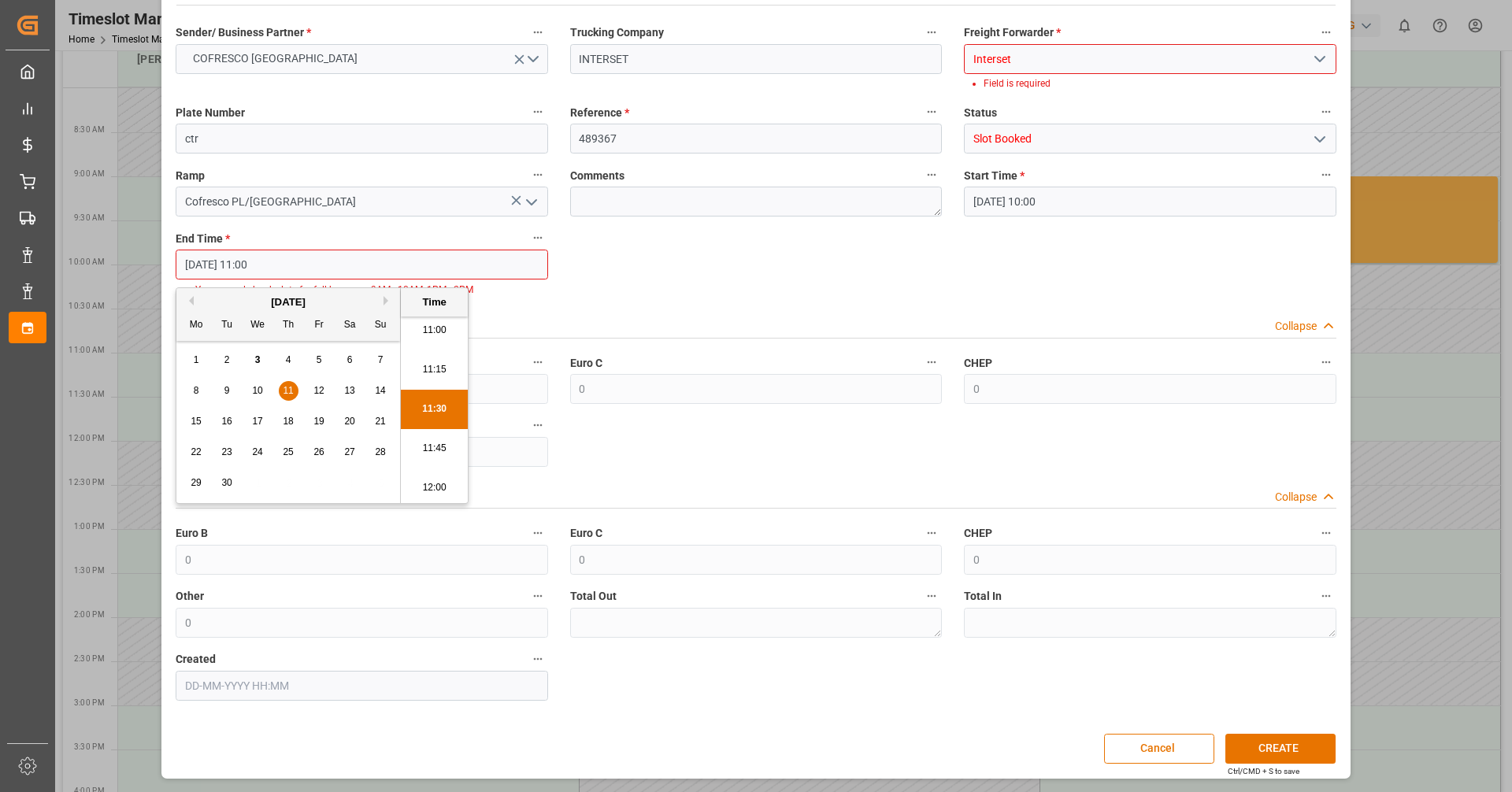
scroll to position [56, 0]
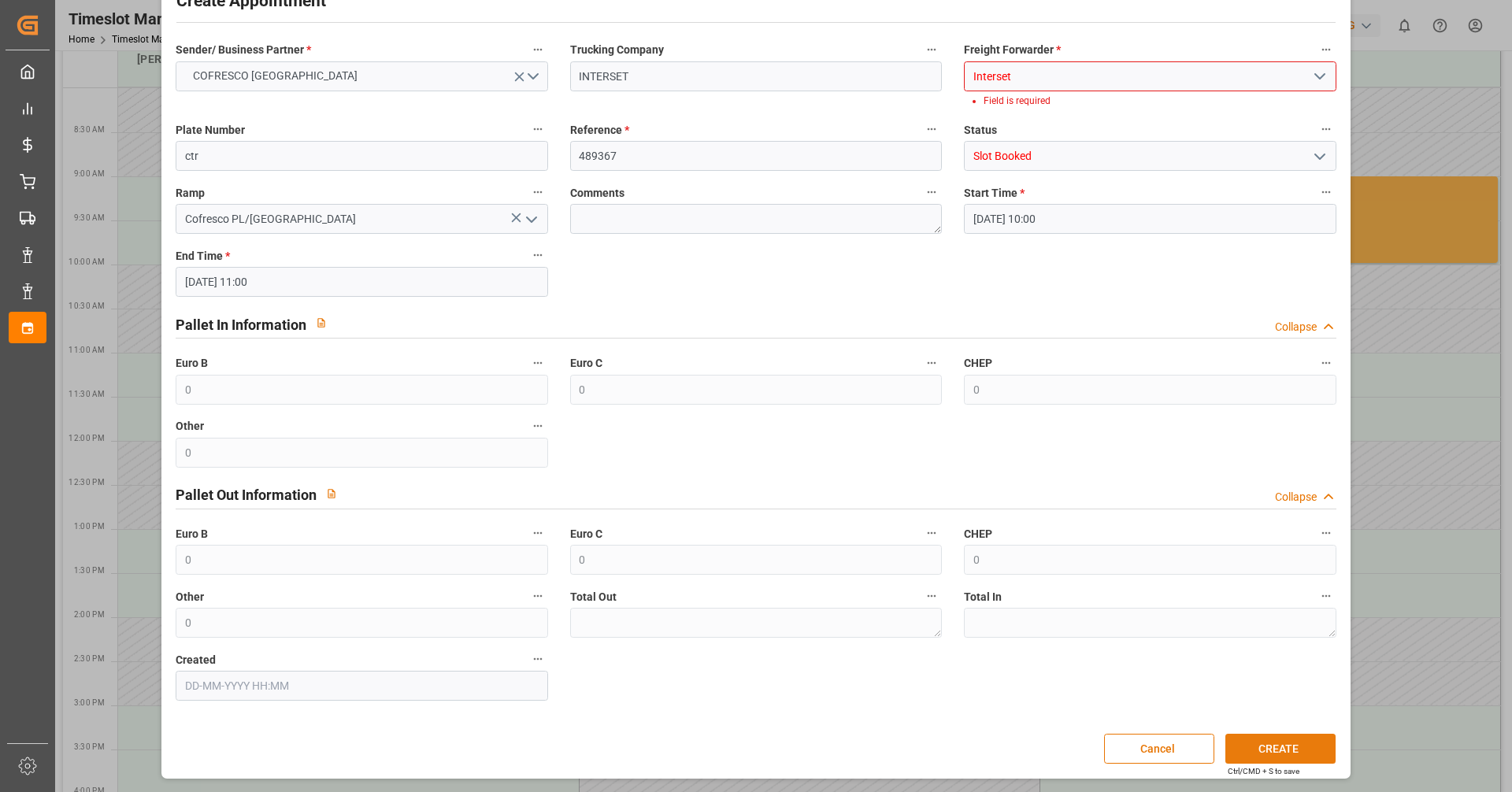
click at [1263, 747] on button "CREATE" at bounding box center [1280, 748] width 111 height 30
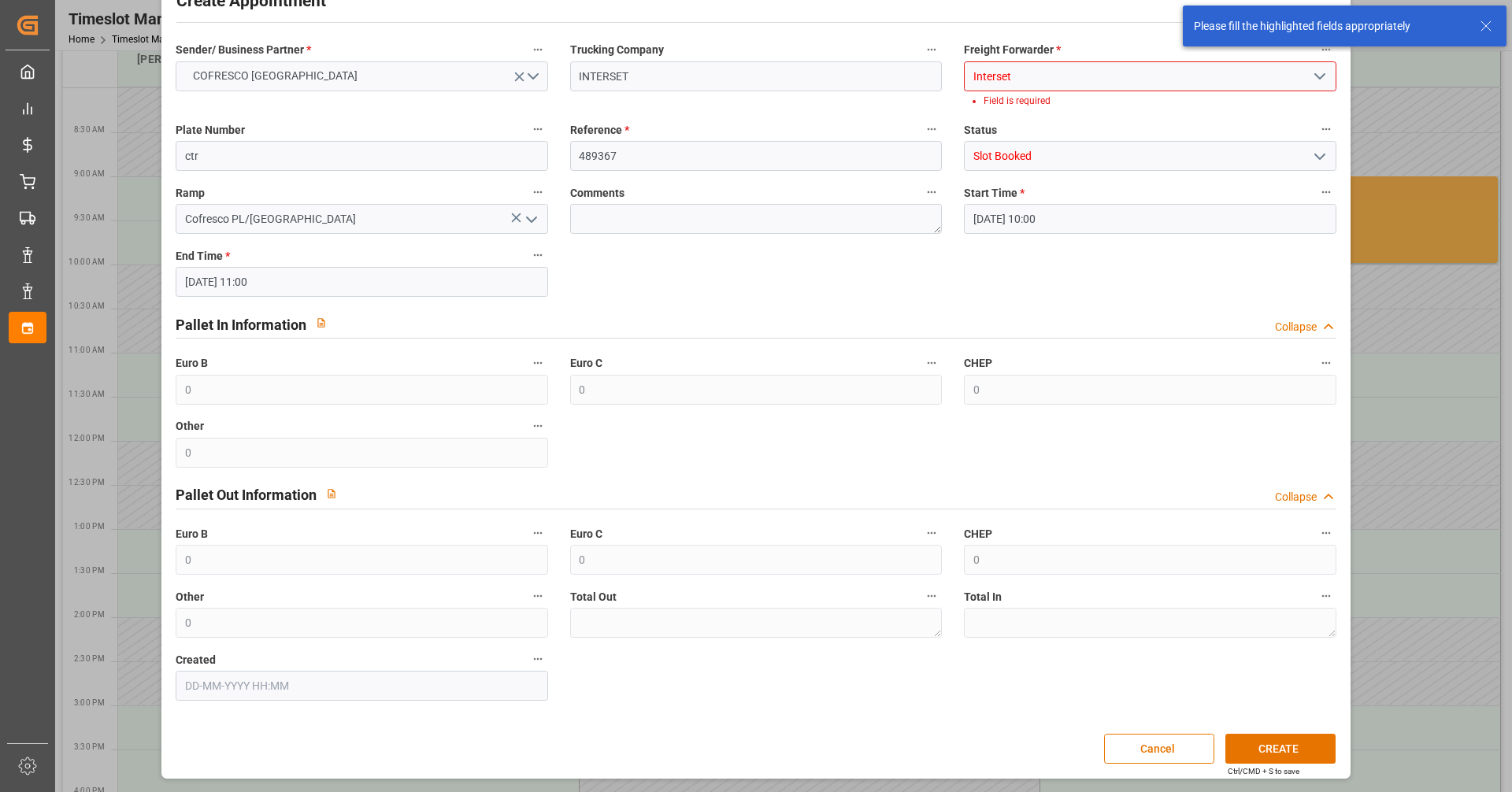
click at [1114, 80] on input "Interset" at bounding box center [1149, 76] width 372 height 30
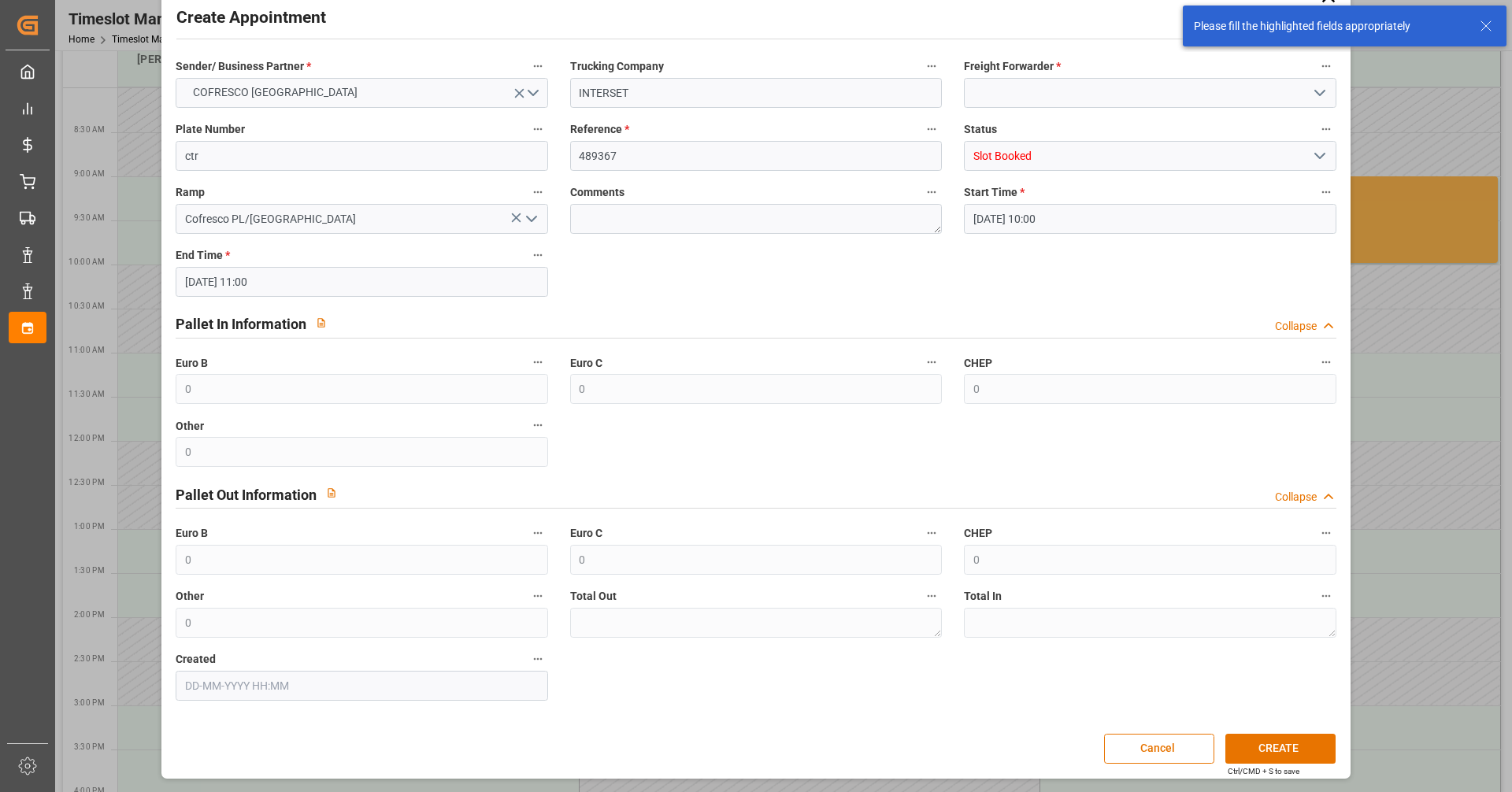
click at [1314, 75] on div "Freight Forwarder *" at bounding box center [1149, 81] width 393 height 63
click at [1310, 87] on button "open menu" at bounding box center [1318, 93] width 24 height 24
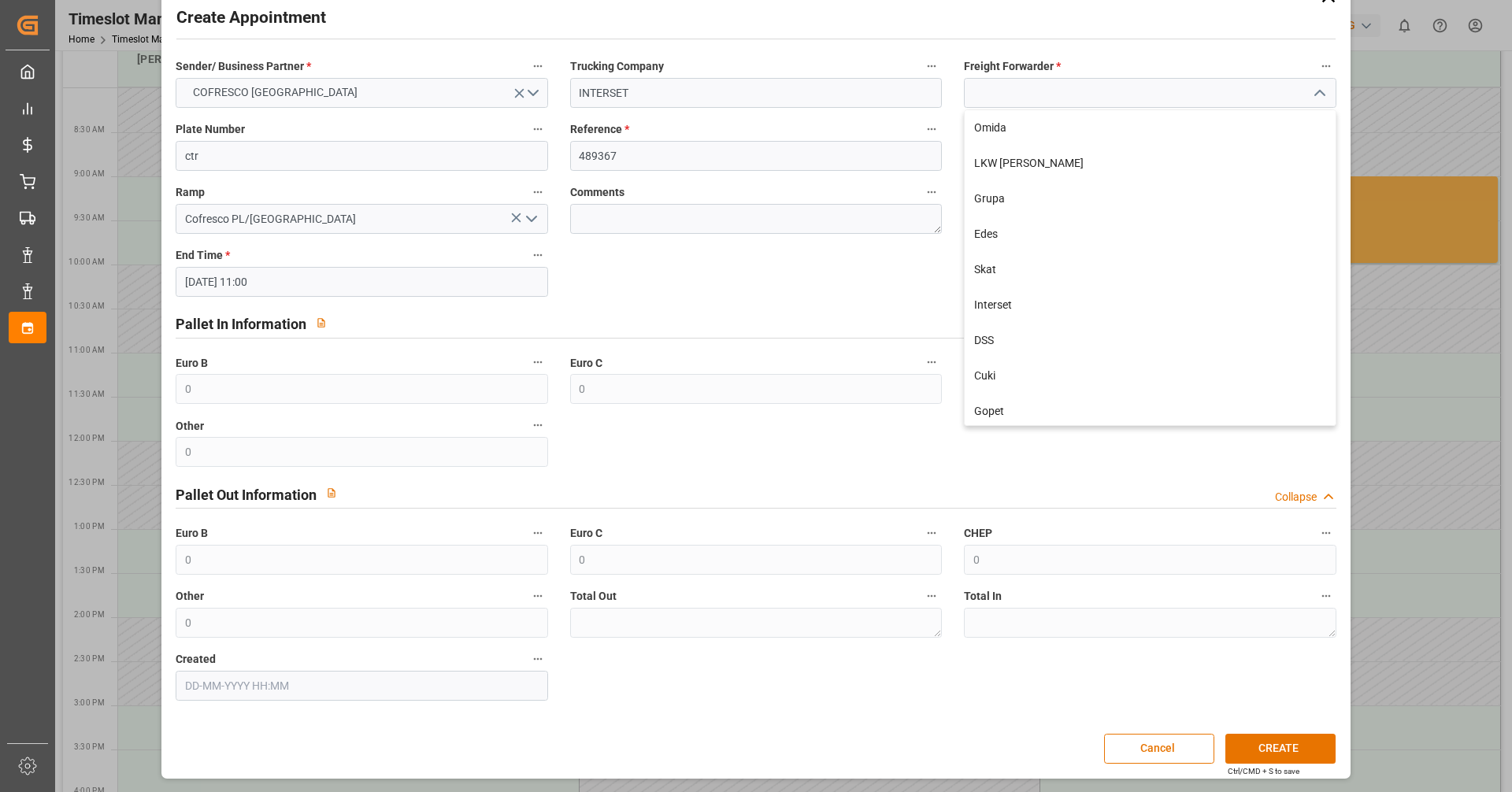
click at [1311, 92] on icon "close menu" at bounding box center [1320, 93] width 19 height 19
click at [1315, 92] on polyline "open menu" at bounding box center [1319, 93] width 9 height 5
click at [1017, 305] on div "Interset" at bounding box center [1149, 304] width 370 height 35
type input "Interset"
click at [1285, 747] on button "CREATE" at bounding box center [1280, 748] width 111 height 30
